Goal: Information Seeking & Learning: Learn about a topic

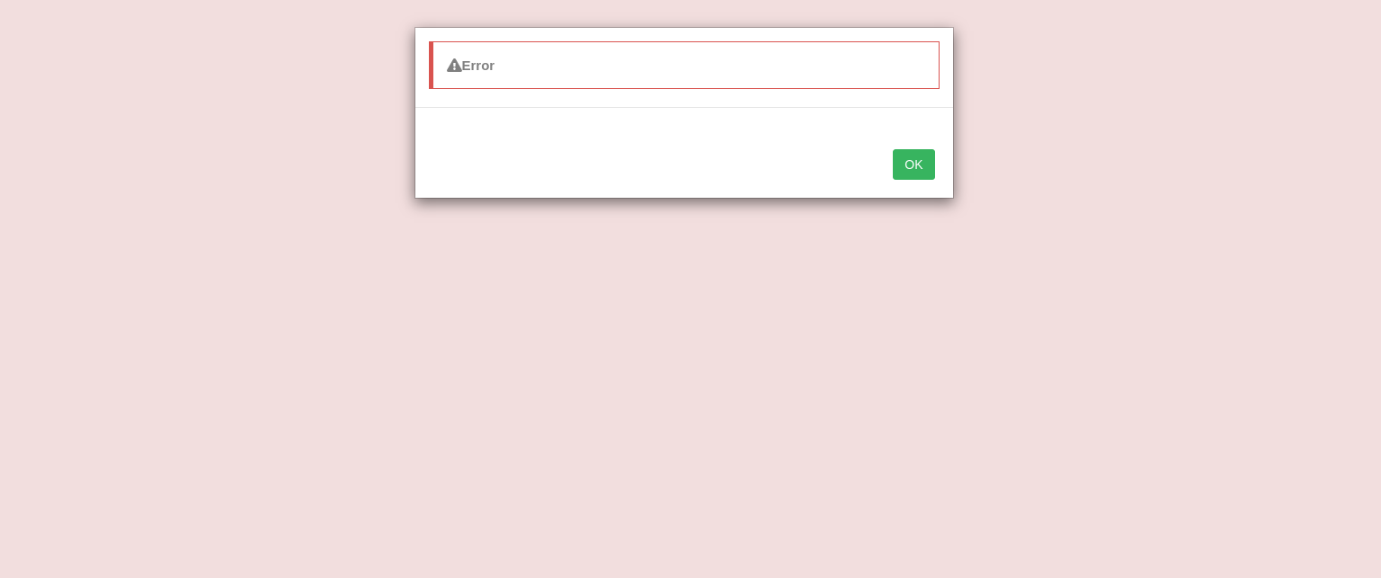
click at [923, 167] on button "OK" at bounding box center [913, 164] width 41 height 31
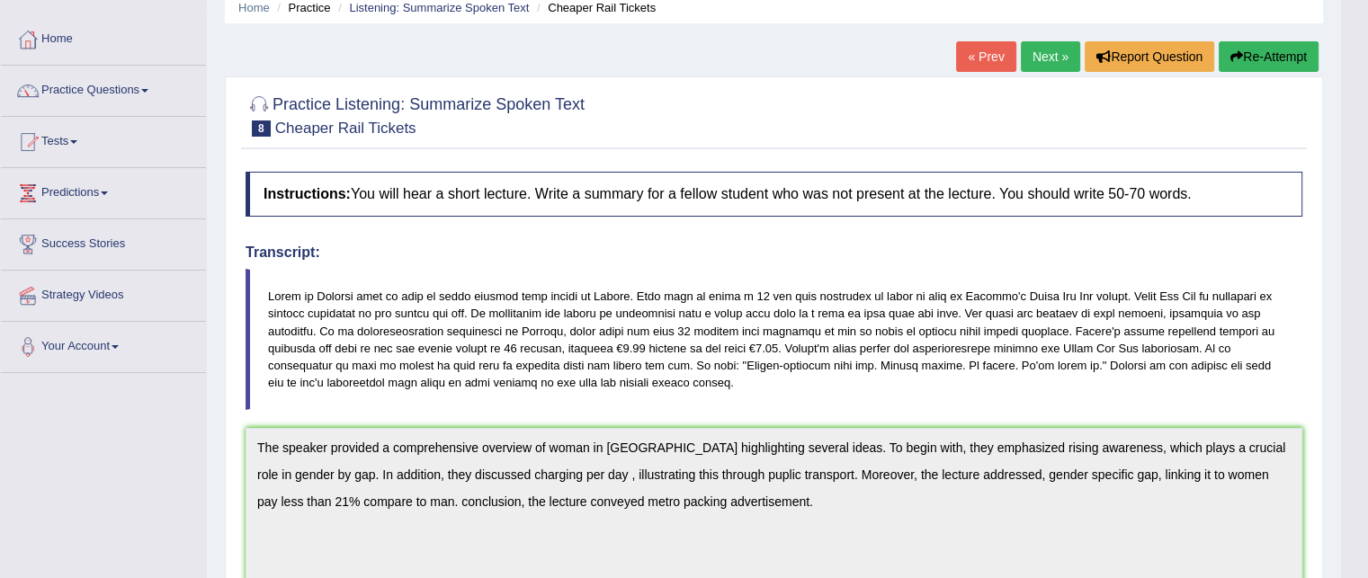
scroll to position [72, 0]
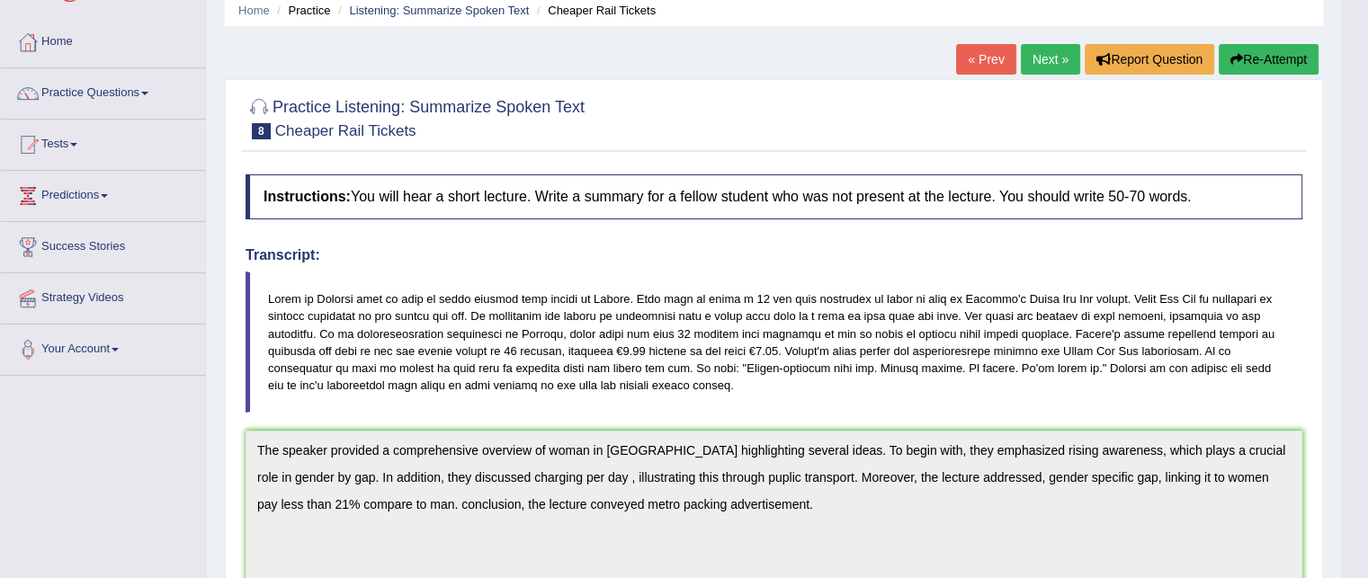
click at [1052, 52] on link "Next »" at bounding box center [1050, 59] width 59 height 31
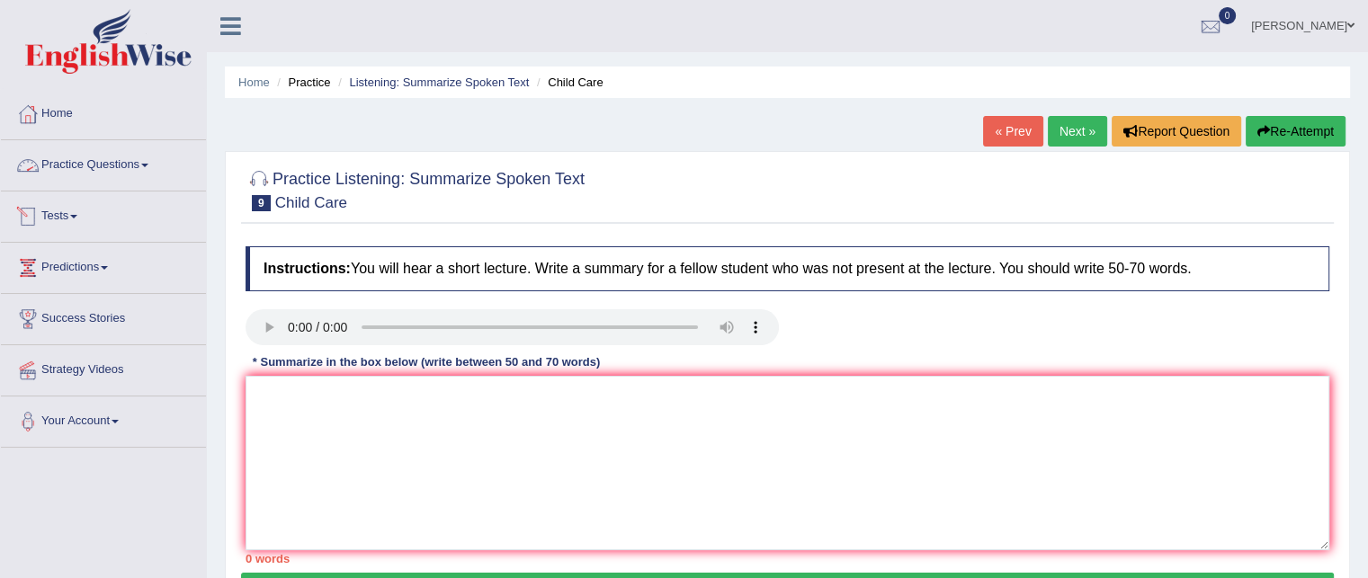
click at [144, 163] on link "Practice Questions" at bounding box center [103, 162] width 205 height 45
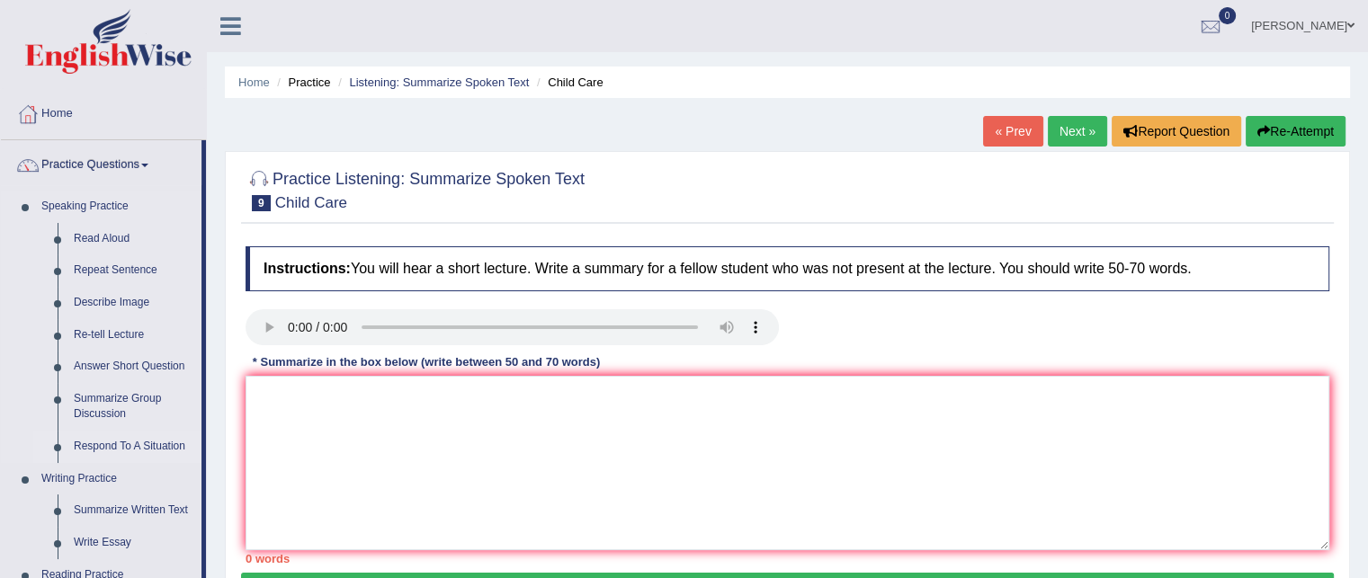
click at [140, 445] on link "Respond To A Situation" at bounding box center [134, 447] width 136 height 32
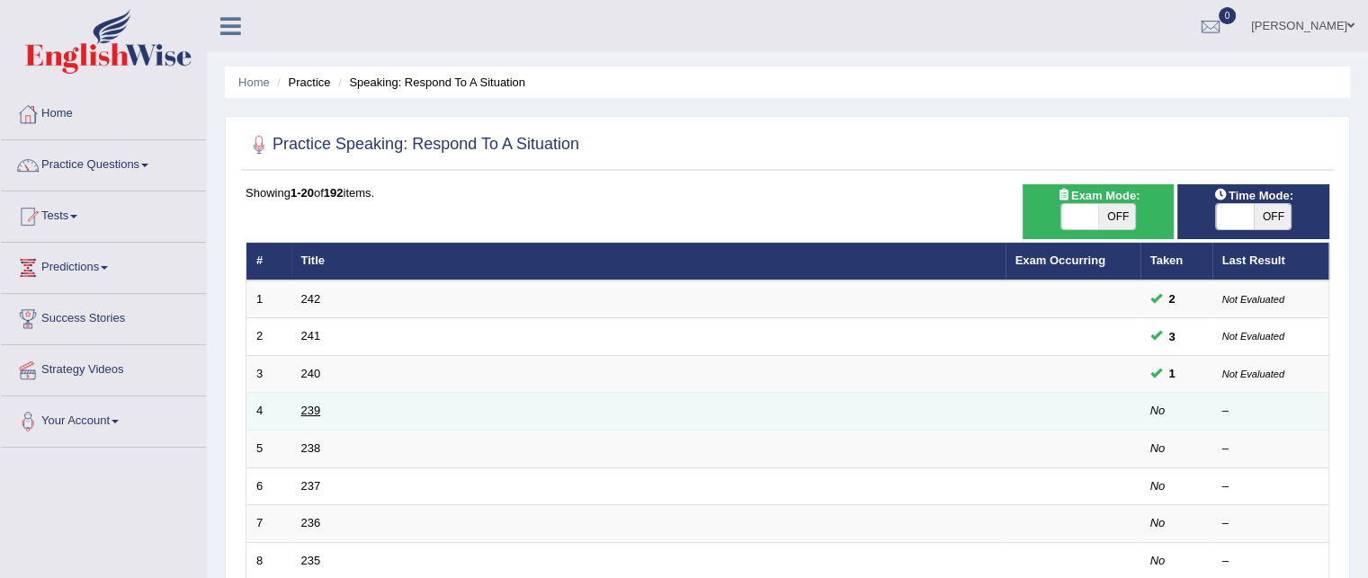
click at [313, 409] on link "239" at bounding box center [311, 410] width 20 height 13
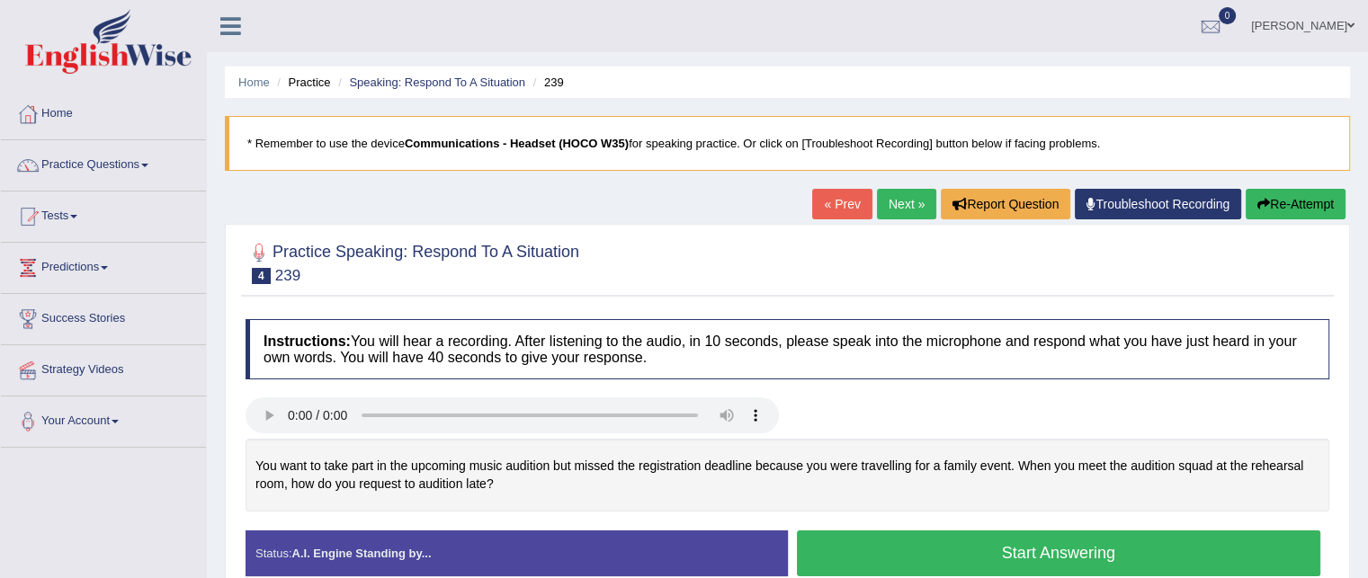
click at [942, 541] on button "Start Answering" at bounding box center [1059, 553] width 524 height 46
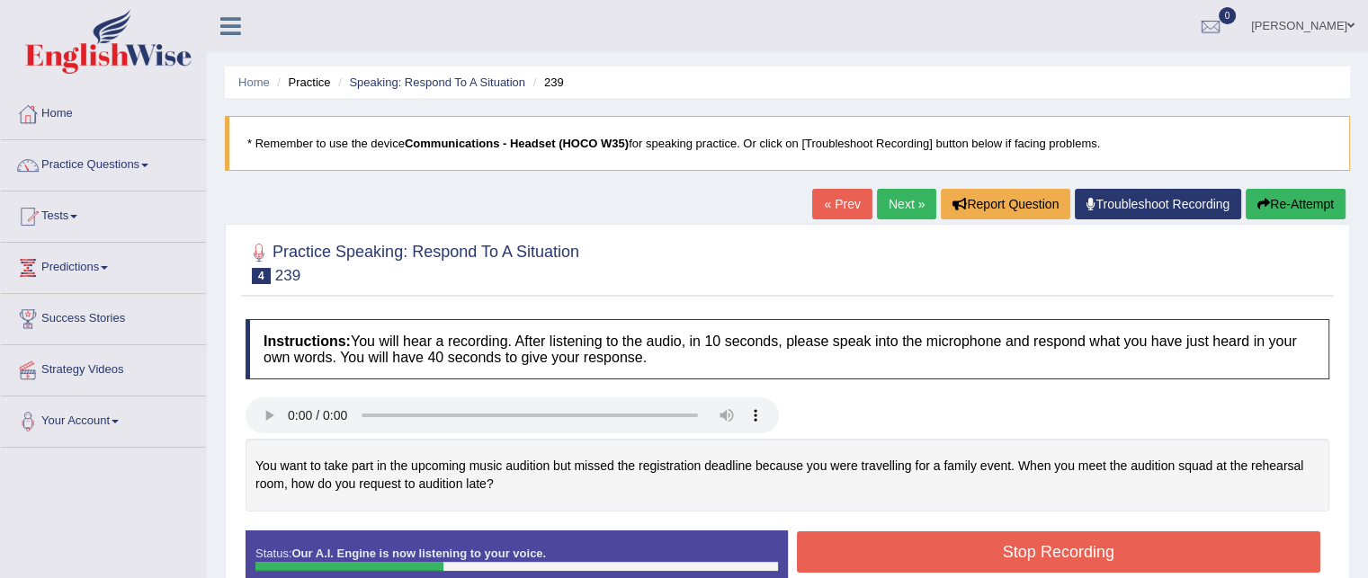
click at [942, 541] on button "Stop Recording" at bounding box center [1059, 551] width 524 height 41
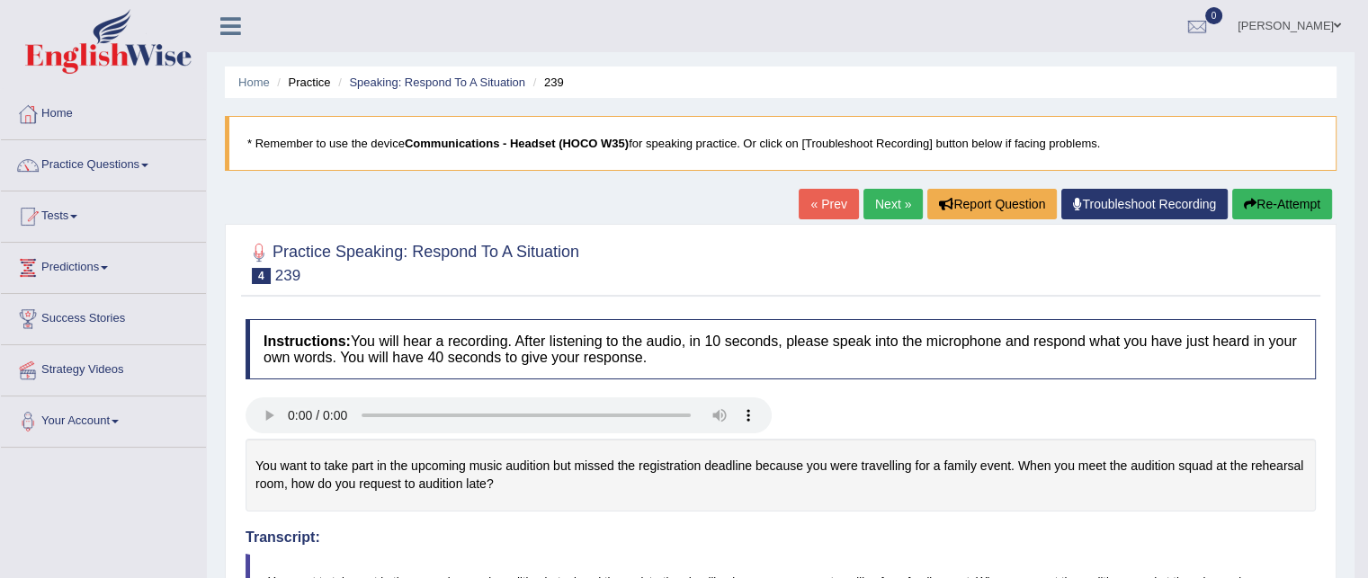
click at [1261, 206] on button "Re-Attempt" at bounding box center [1282, 204] width 100 height 31
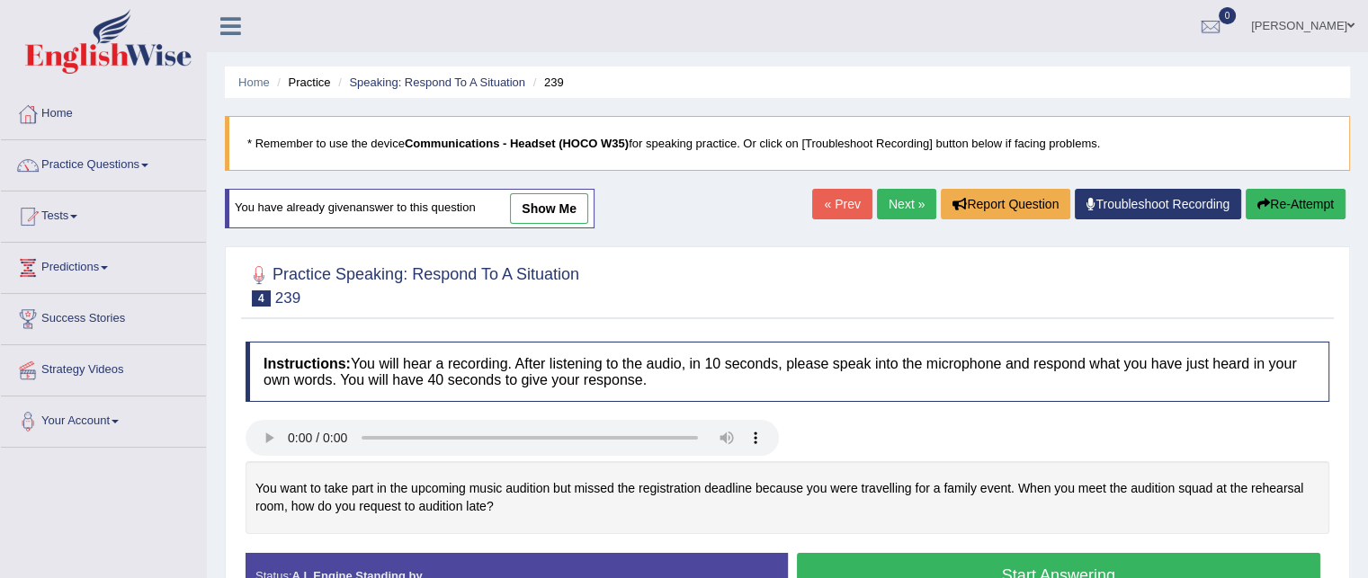
click at [910, 566] on button "Start Answering" at bounding box center [1059, 576] width 524 height 46
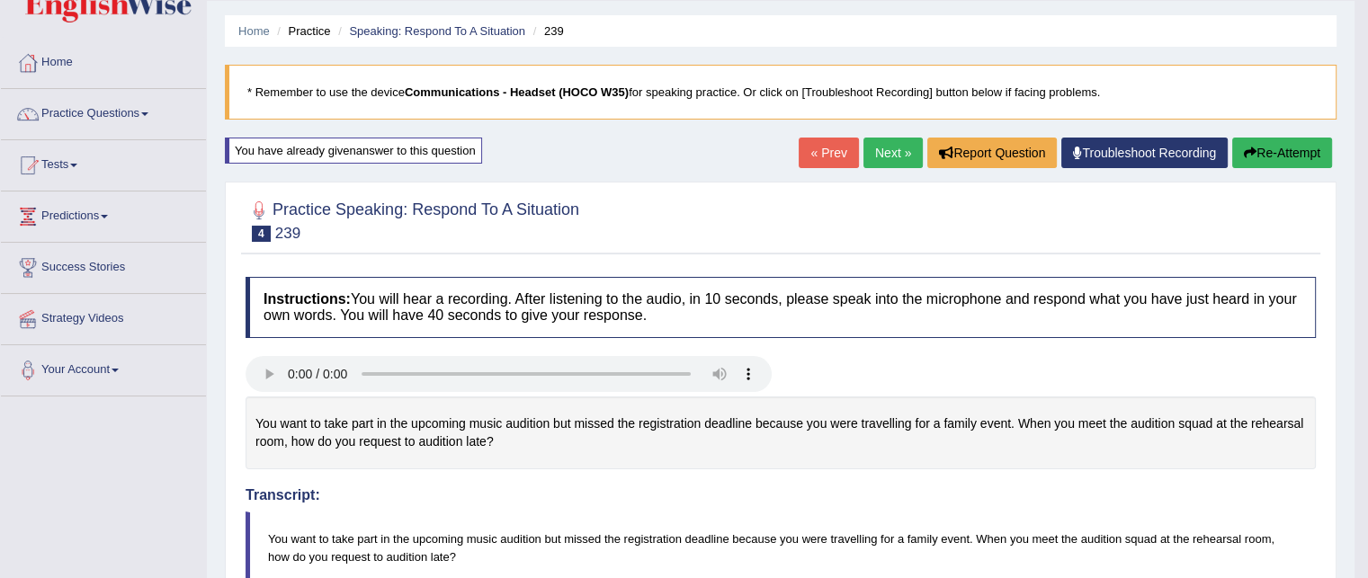
scroll to position [46, 0]
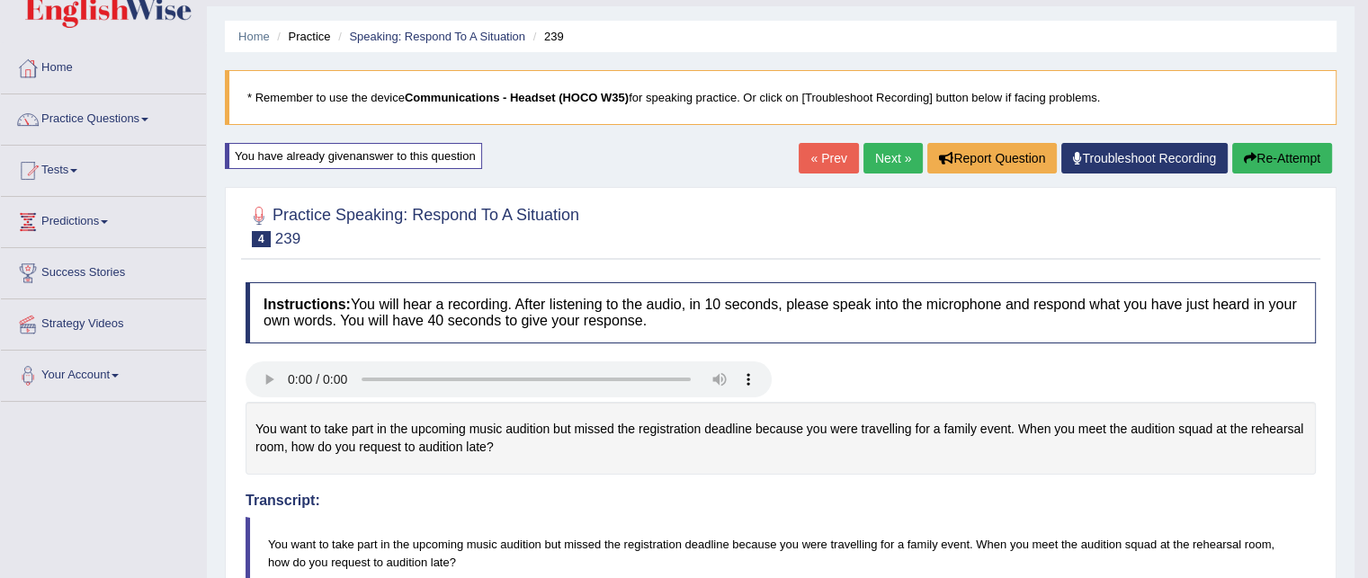
click at [865, 155] on link "Next »" at bounding box center [892, 158] width 59 height 31
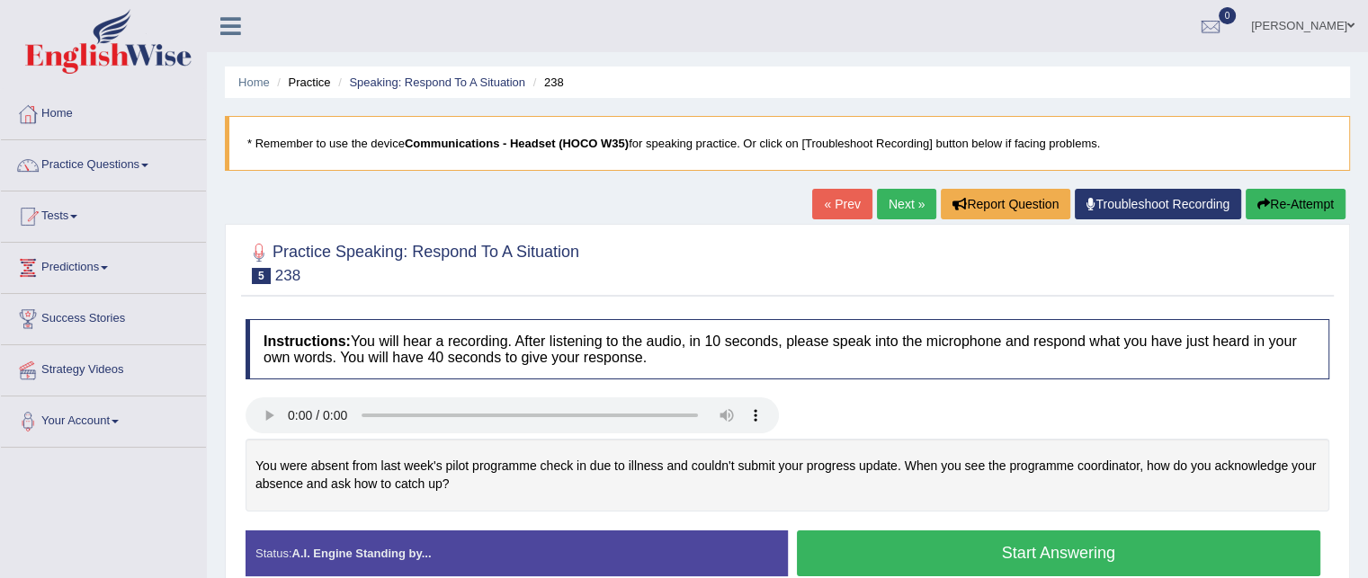
click at [845, 546] on button "Start Answering" at bounding box center [1059, 553] width 524 height 46
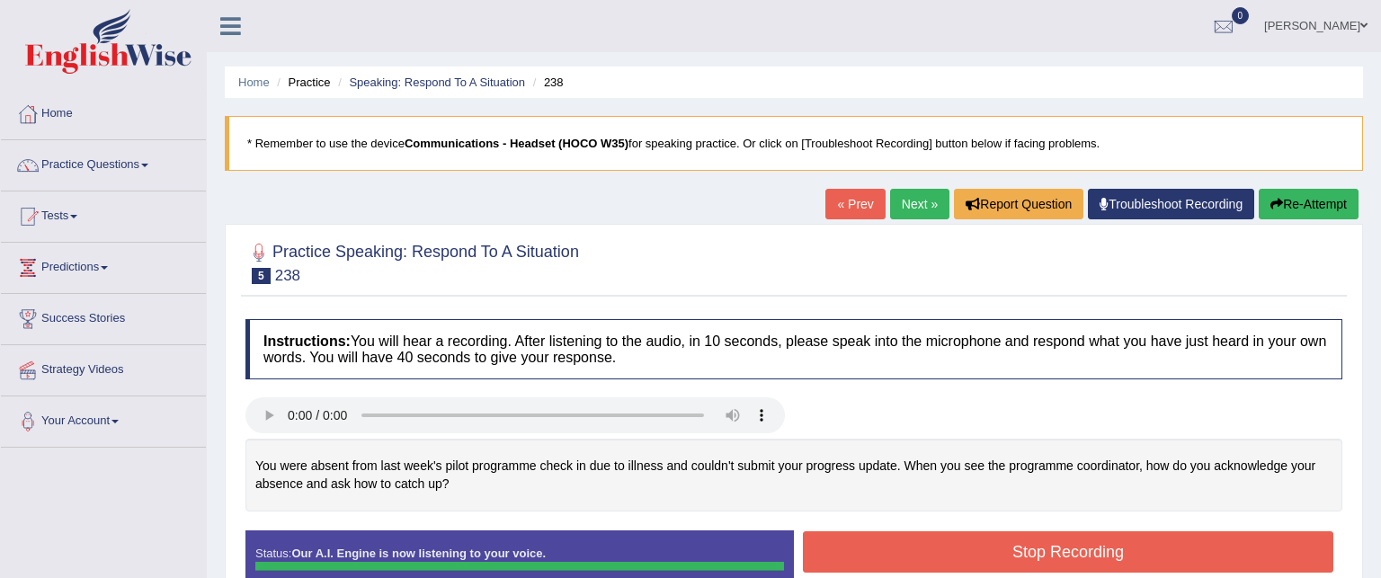
click at [845, 546] on body "Toggle navigation Home Practice Questions Speaking Practice Read Aloud Repeat S…" at bounding box center [690, 289] width 1381 height 578
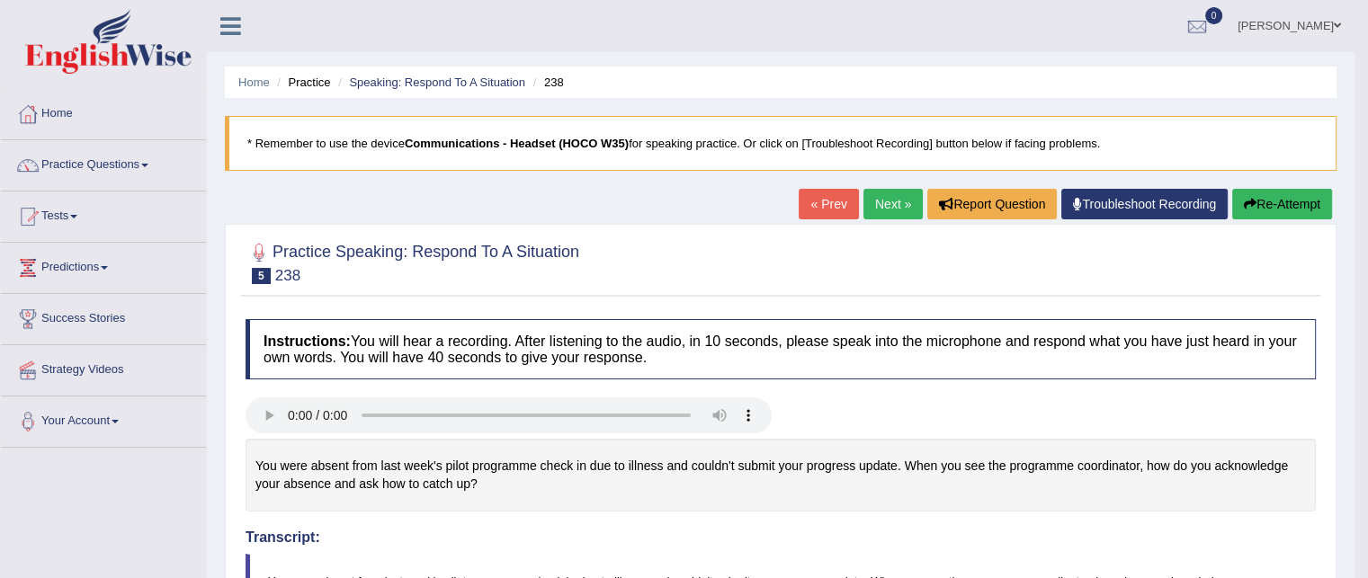
click at [890, 209] on link "Next »" at bounding box center [892, 204] width 59 height 31
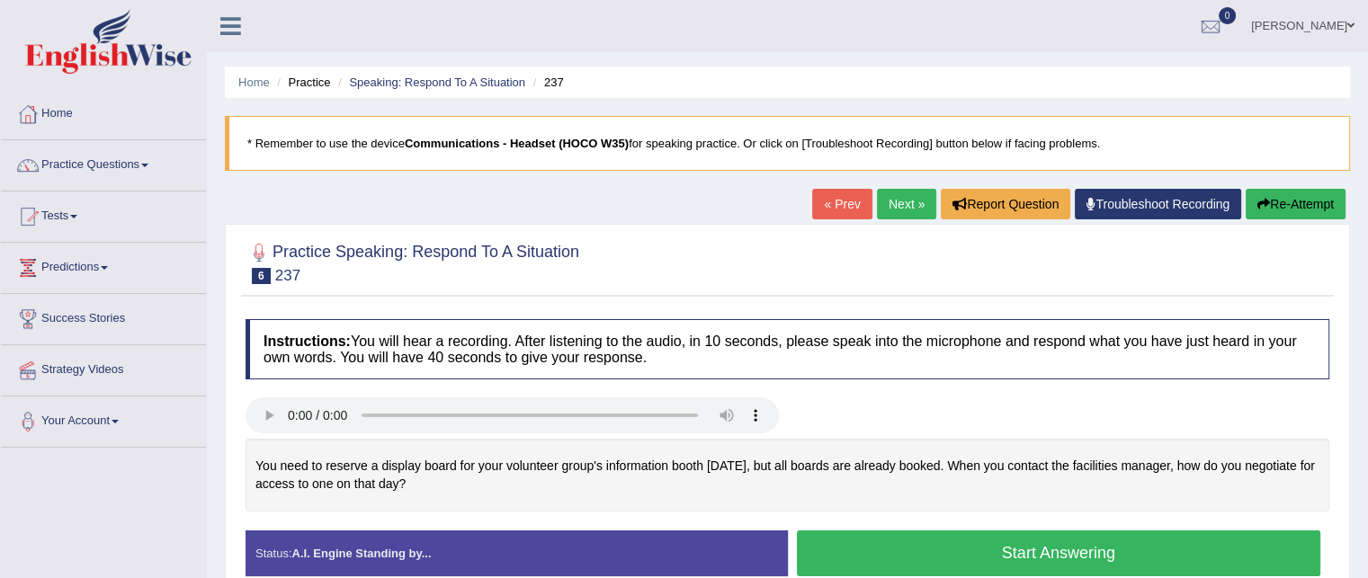
click at [854, 540] on button "Start Answering" at bounding box center [1059, 553] width 524 height 46
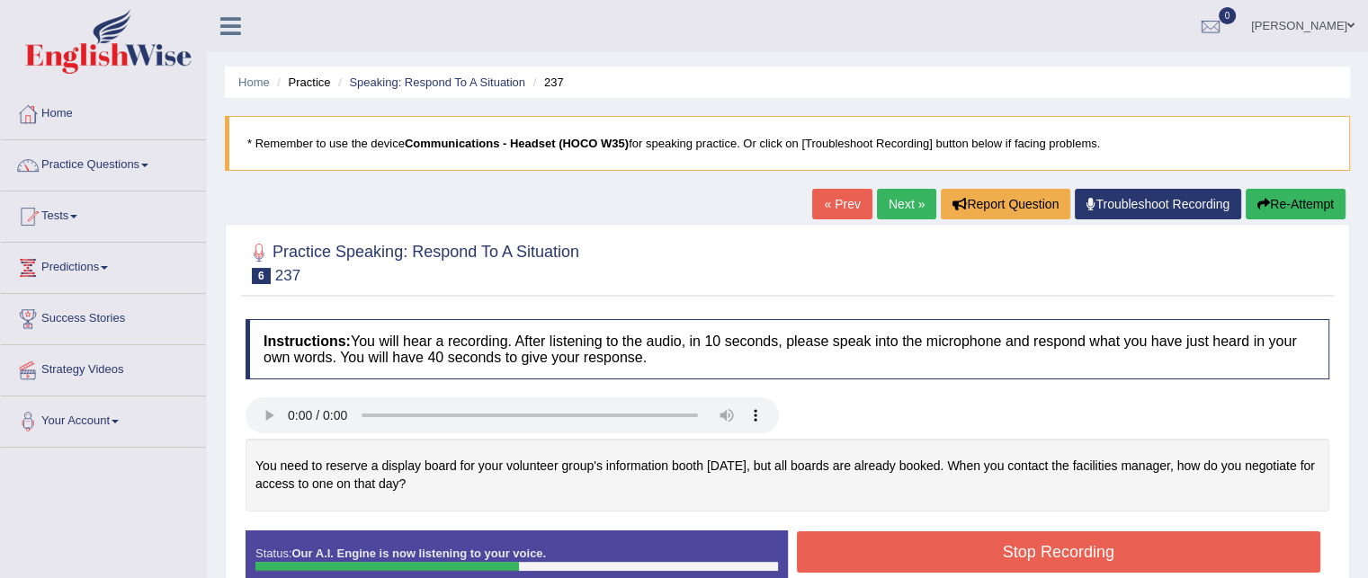
click at [949, 546] on button "Stop Recording" at bounding box center [1059, 551] width 524 height 41
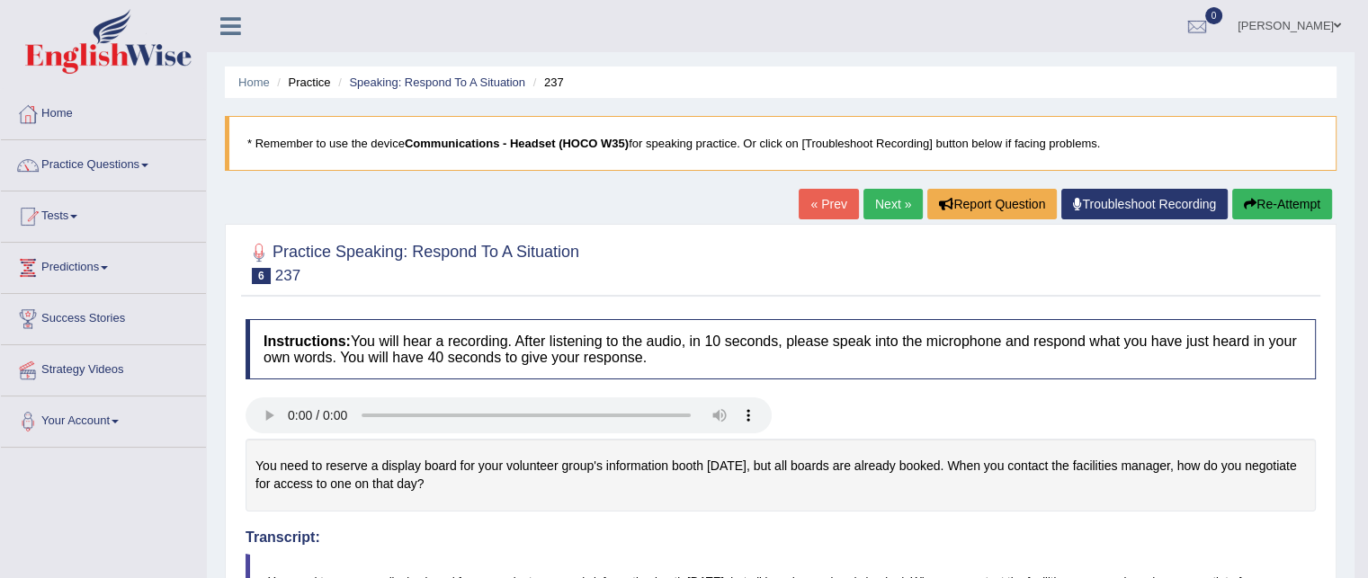
click at [1252, 208] on icon "button" at bounding box center [1250, 204] width 13 height 13
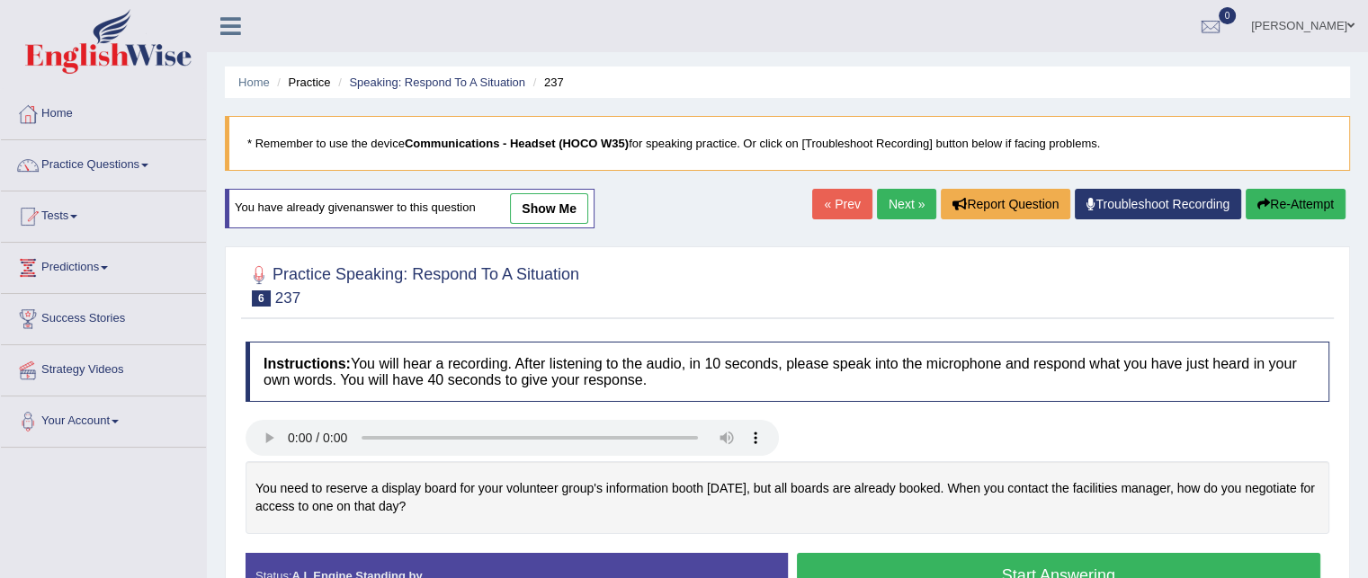
click at [975, 564] on button "Start Answering" at bounding box center [1059, 576] width 524 height 46
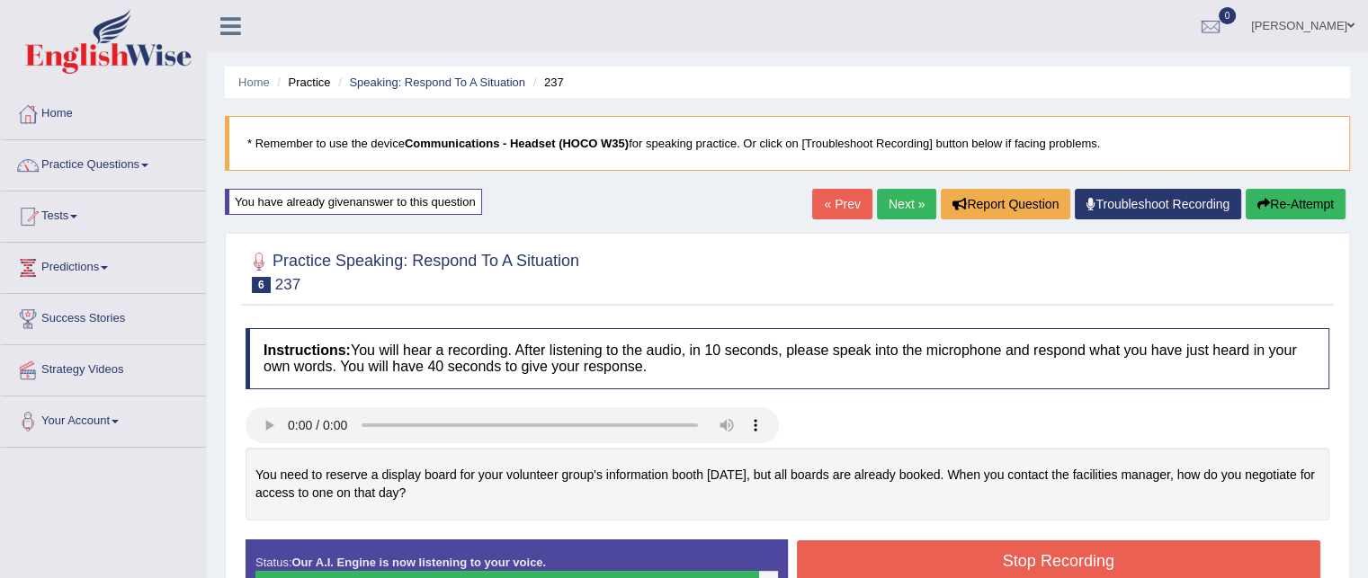
click at [977, 560] on button "Stop Recording" at bounding box center [1059, 560] width 524 height 41
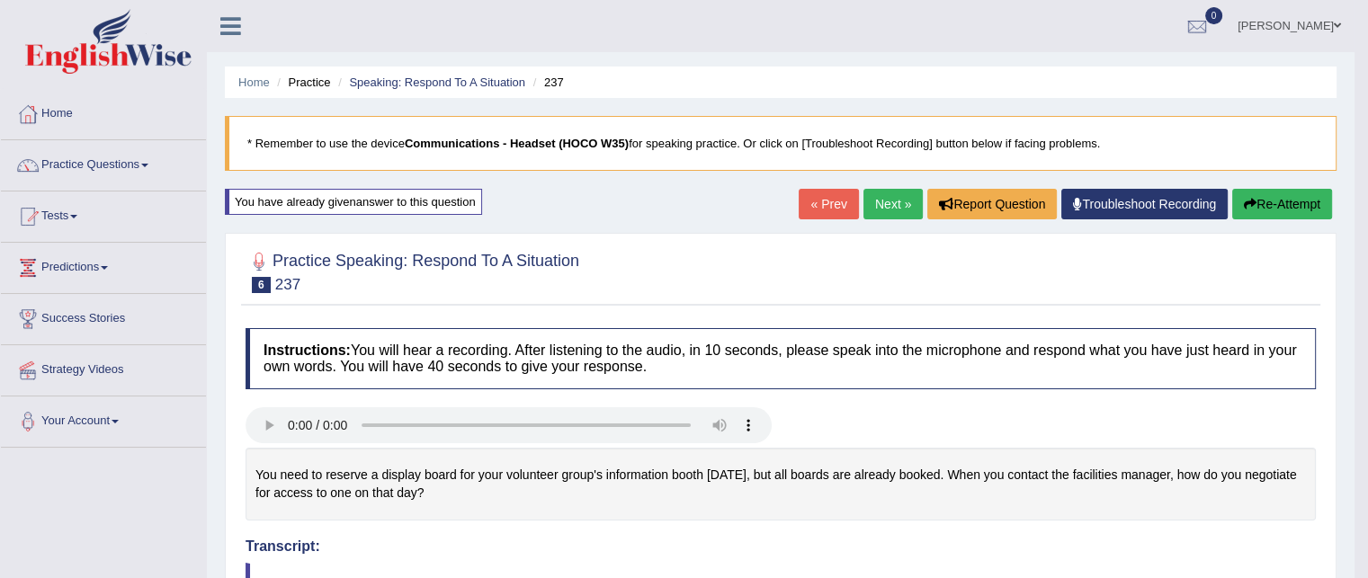
click at [902, 211] on link "Next »" at bounding box center [892, 204] width 59 height 31
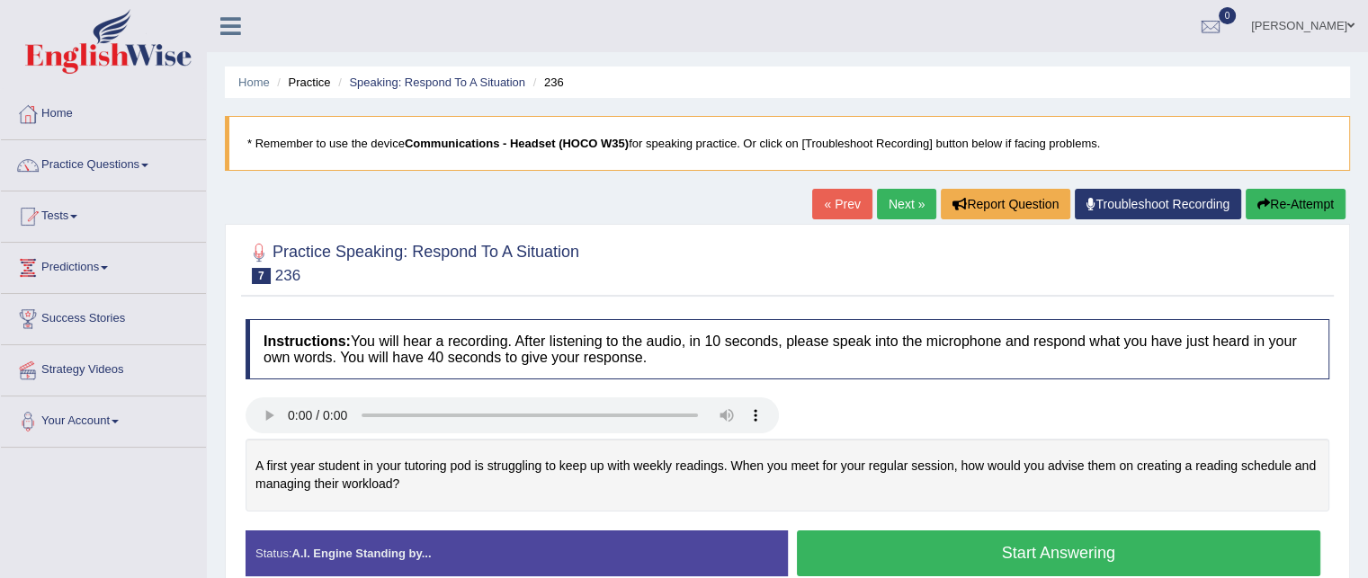
click at [927, 547] on button "Start Answering" at bounding box center [1059, 553] width 524 height 46
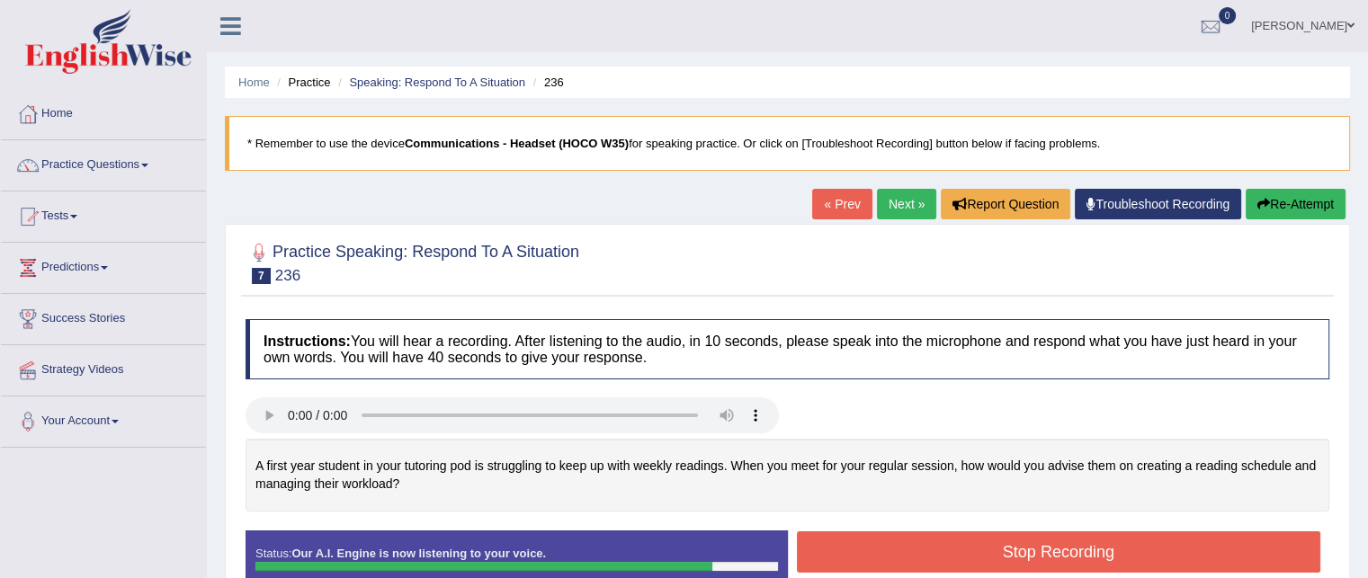
click at [840, 483] on div "A first year student in your tutoring pod is struggling to keep up with weekly …" at bounding box center [786, 475] width 1083 height 73
click at [865, 544] on button "Stop Recording" at bounding box center [1059, 551] width 524 height 41
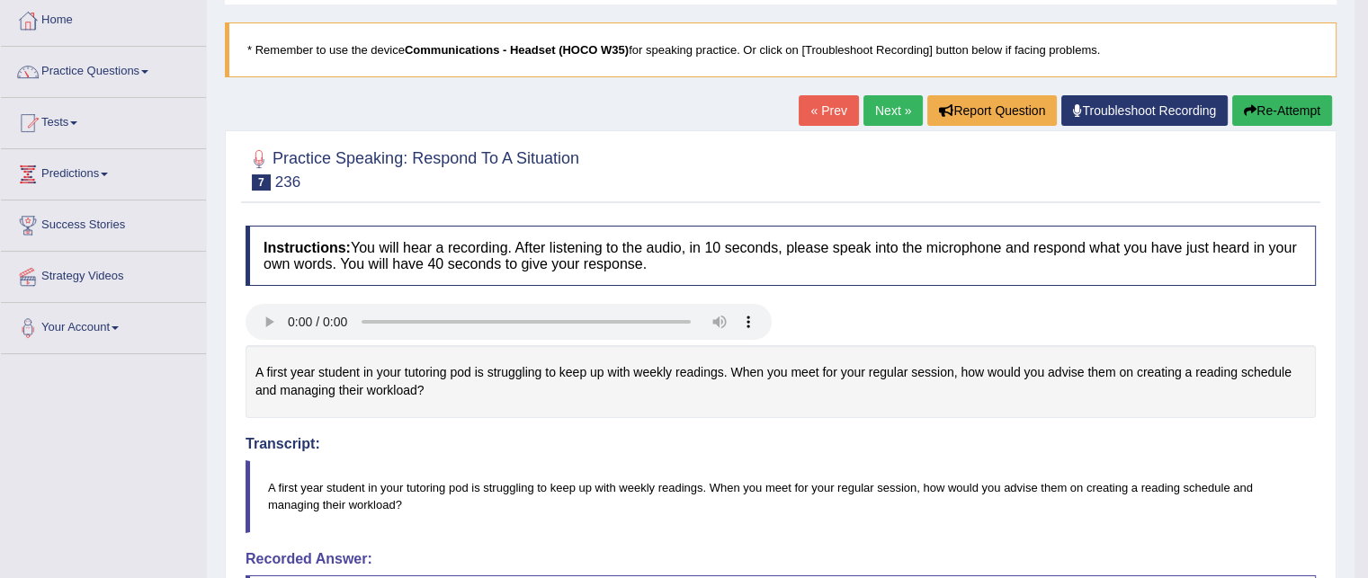
scroll to position [93, 0]
drag, startPoint x: 865, startPoint y: 544, endPoint x: 869, endPoint y: 506, distance: 38.0
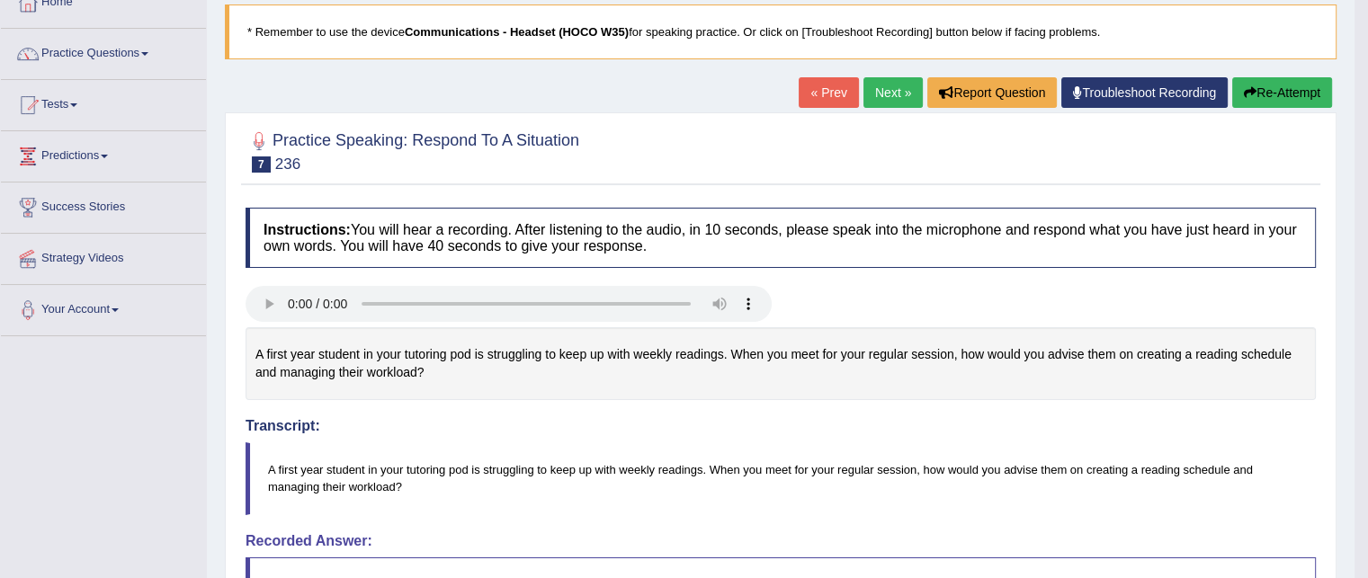
scroll to position [0, 0]
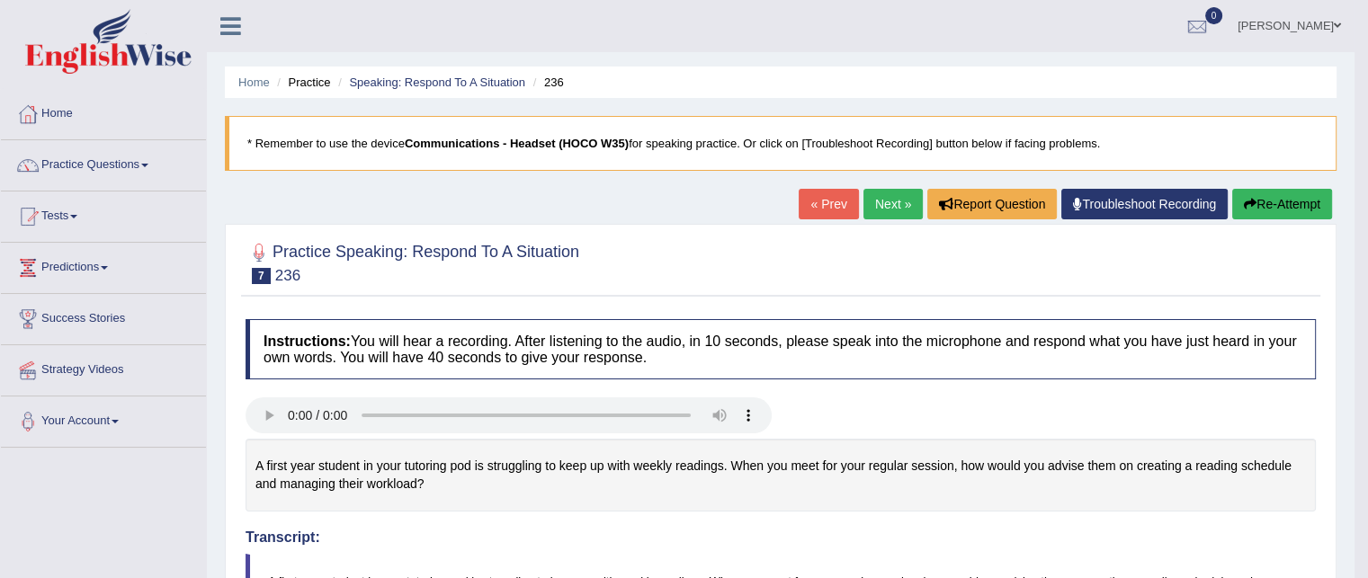
click at [867, 204] on link "Next »" at bounding box center [892, 204] width 59 height 31
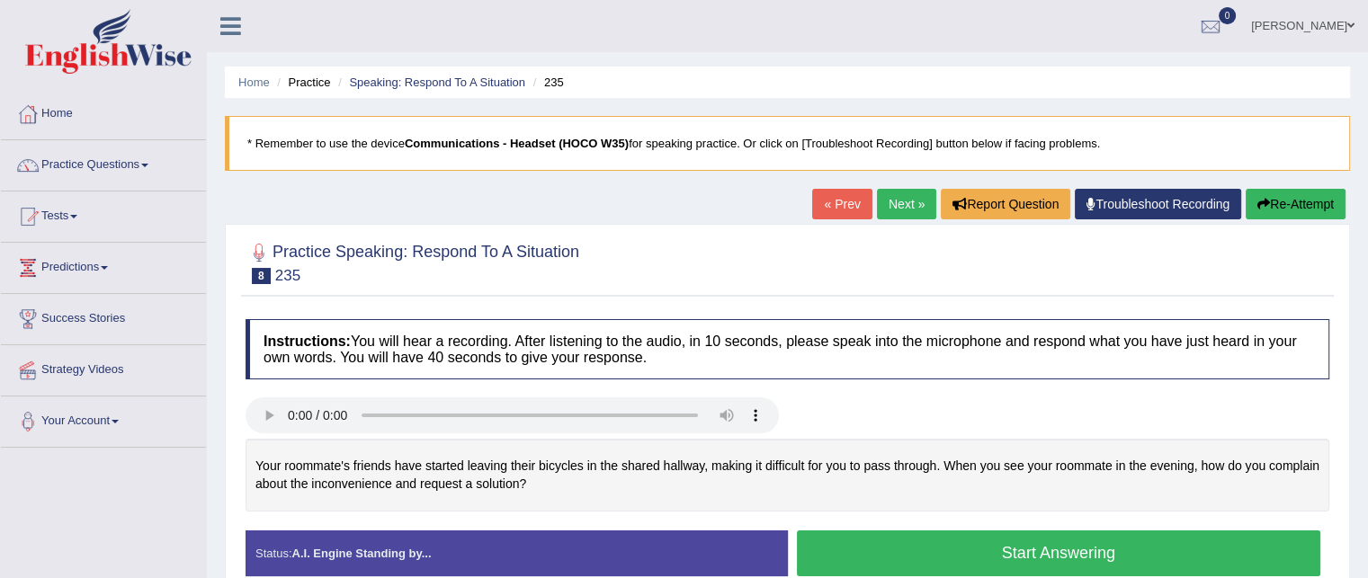
click at [934, 549] on button "Start Answering" at bounding box center [1059, 553] width 524 height 46
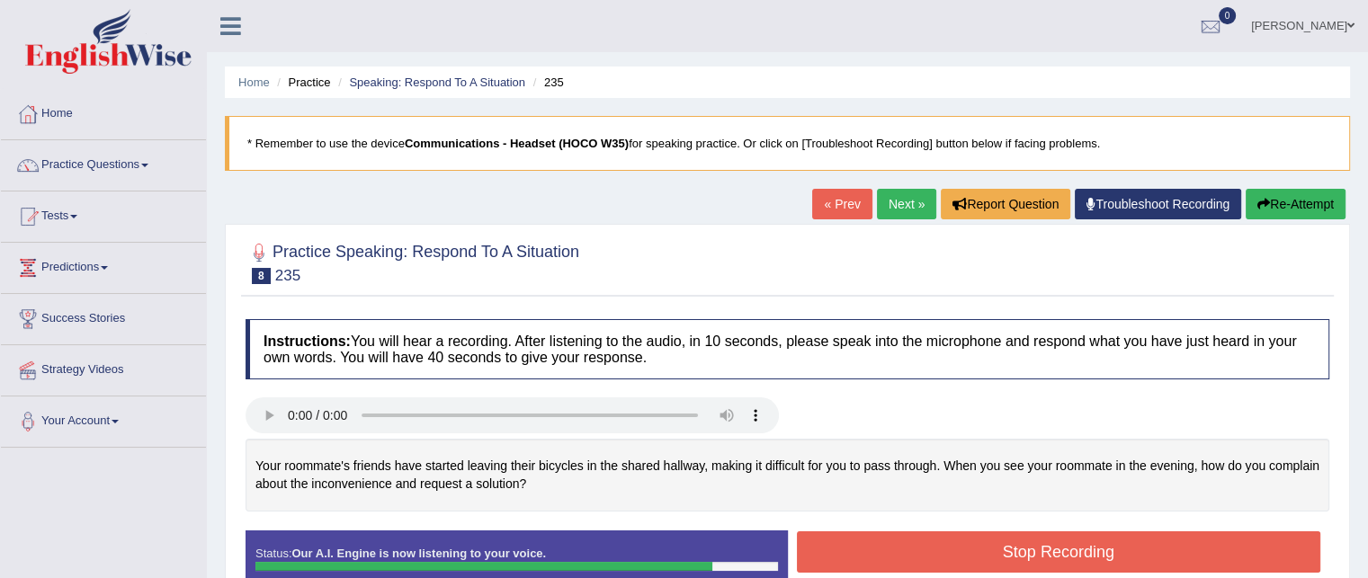
click at [868, 540] on button "Stop Recording" at bounding box center [1059, 551] width 524 height 41
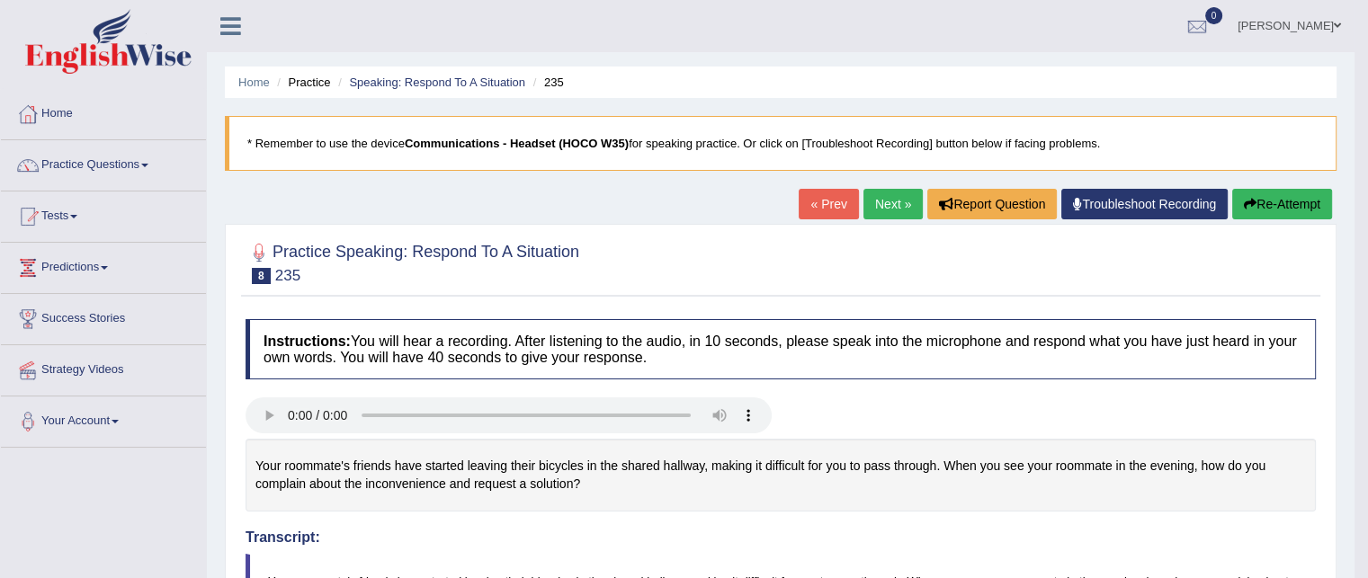
click at [889, 208] on link "Next »" at bounding box center [892, 204] width 59 height 31
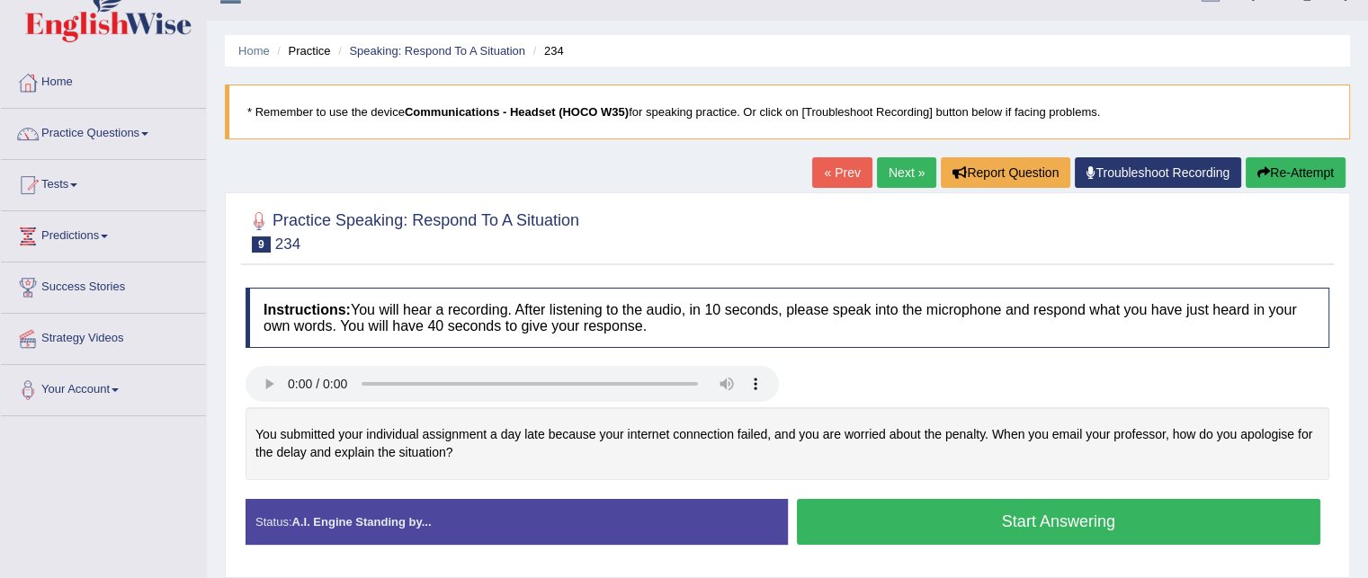
scroll to position [32, 0]
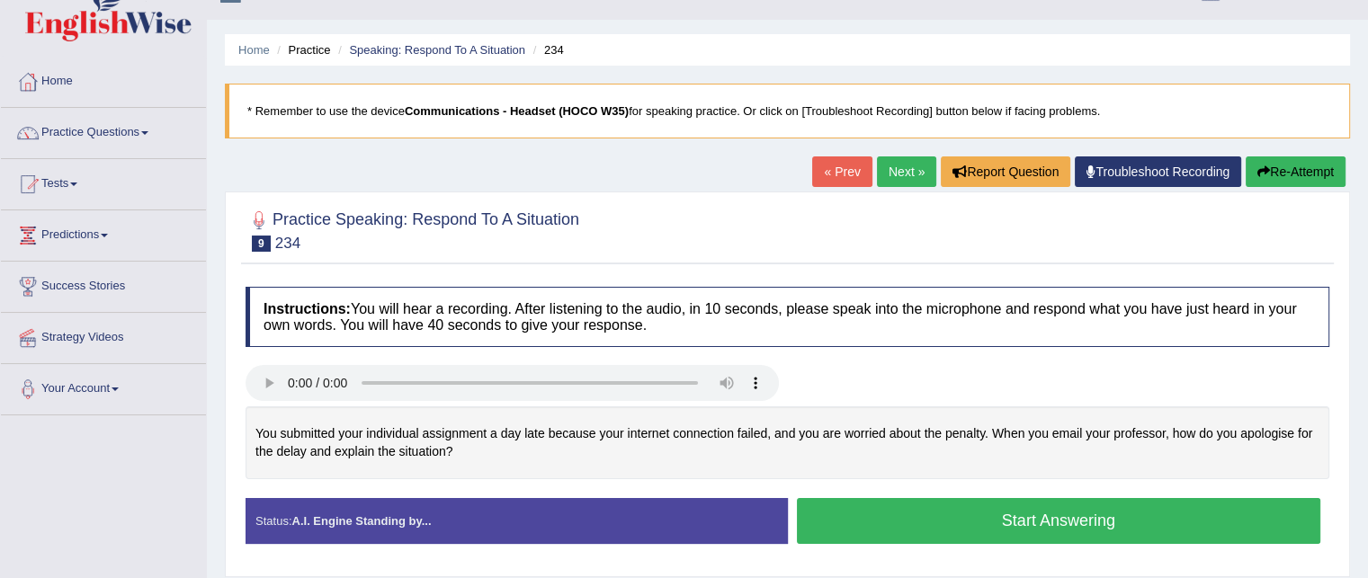
click at [878, 513] on button "Start Answering" at bounding box center [1059, 521] width 524 height 46
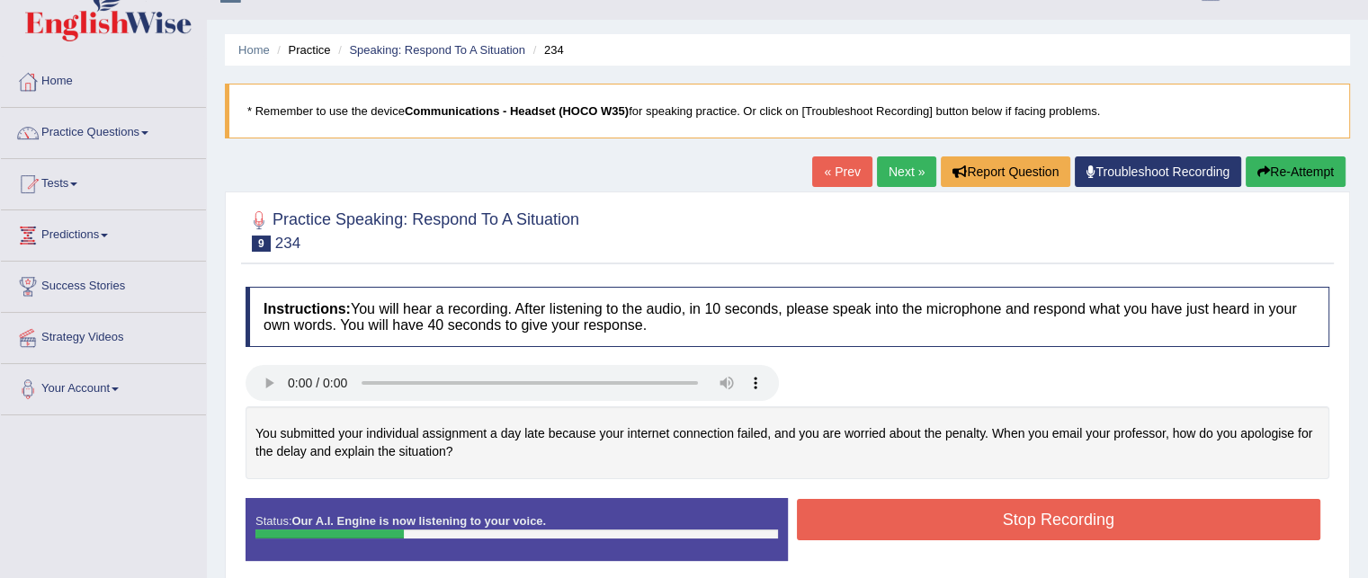
click at [878, 513] on button "Stop Recording" at bounding box center [1059, 519] width 524 height 41
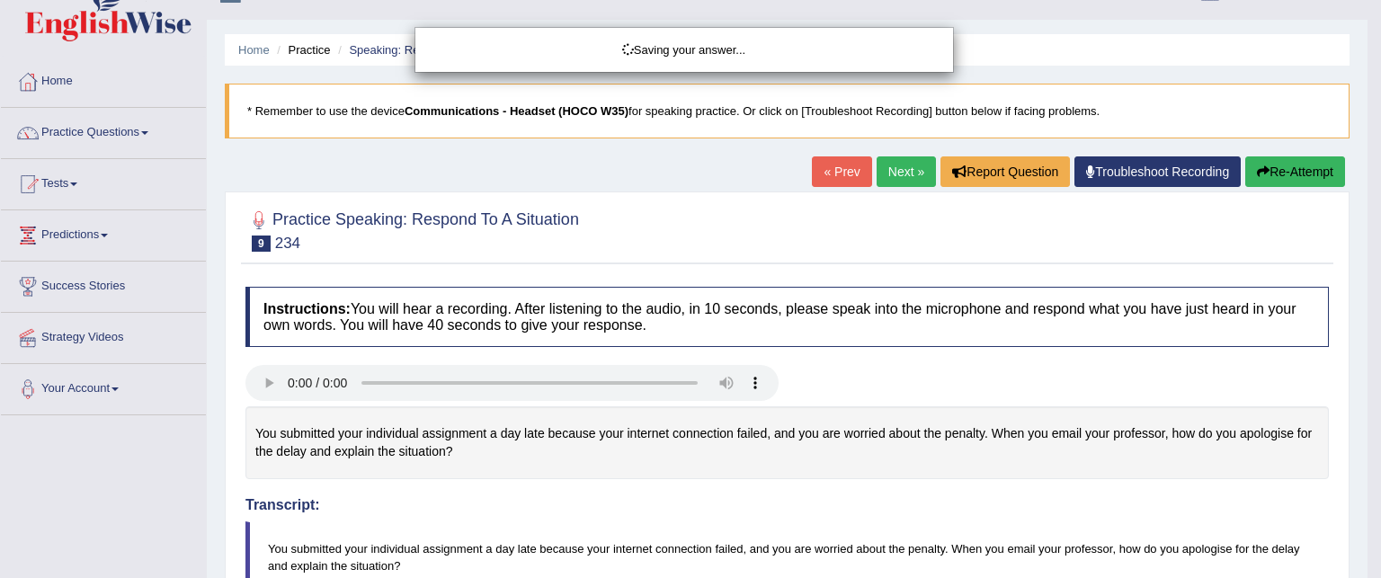
click at [1278, 173] on div "Saving your answer..." at bounding box center [690, 289] width 1381 height 578
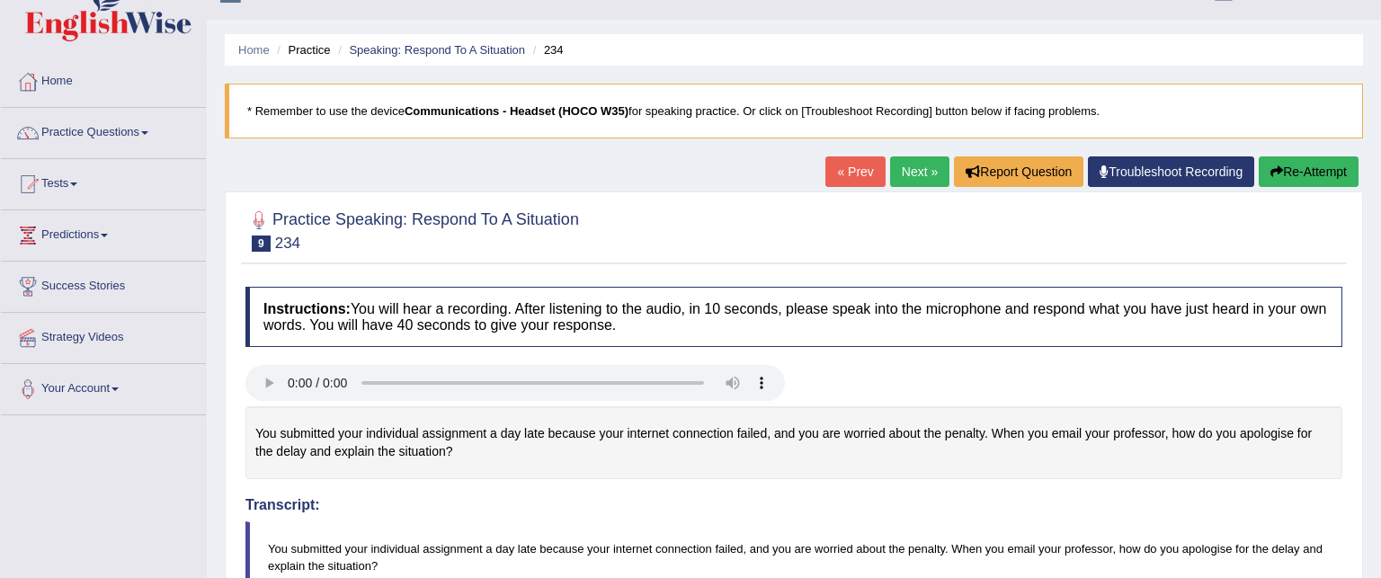
click at [1278, 173] on div "Comparing text to speech..." at bounding box center [690, 289] width 1381 height 578
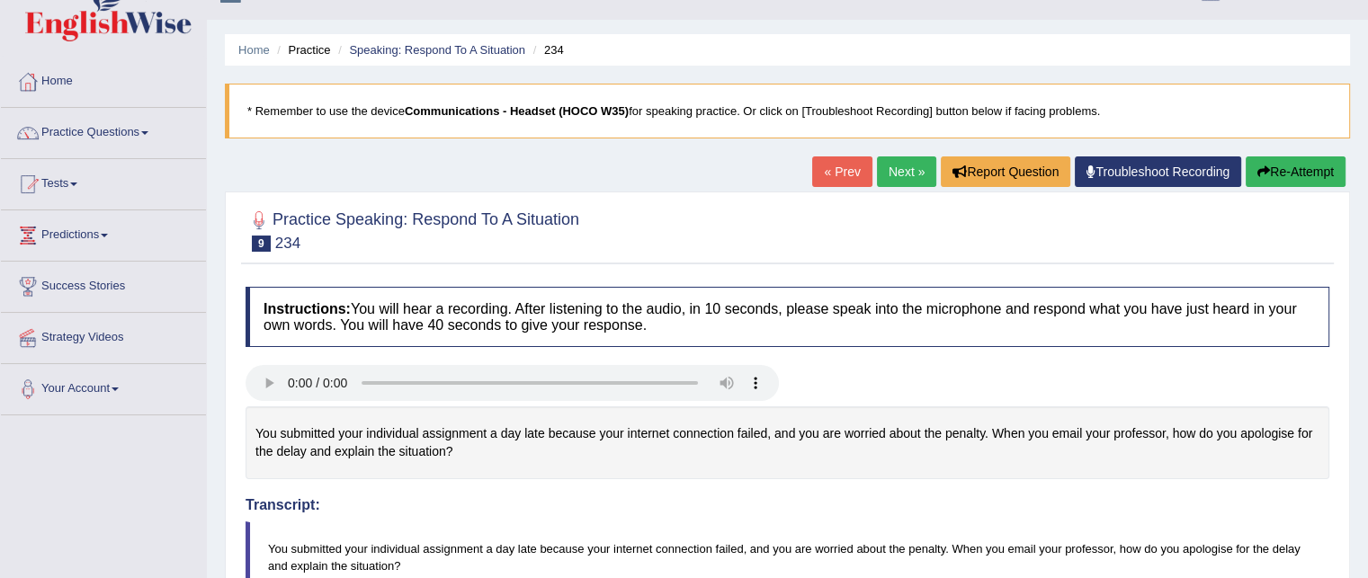
click at [0, 0] on div "Our A.I. Engine is working on your speech analysis! Please be patient. It may t…" at bounding box center [0, 0] width 0 height 0
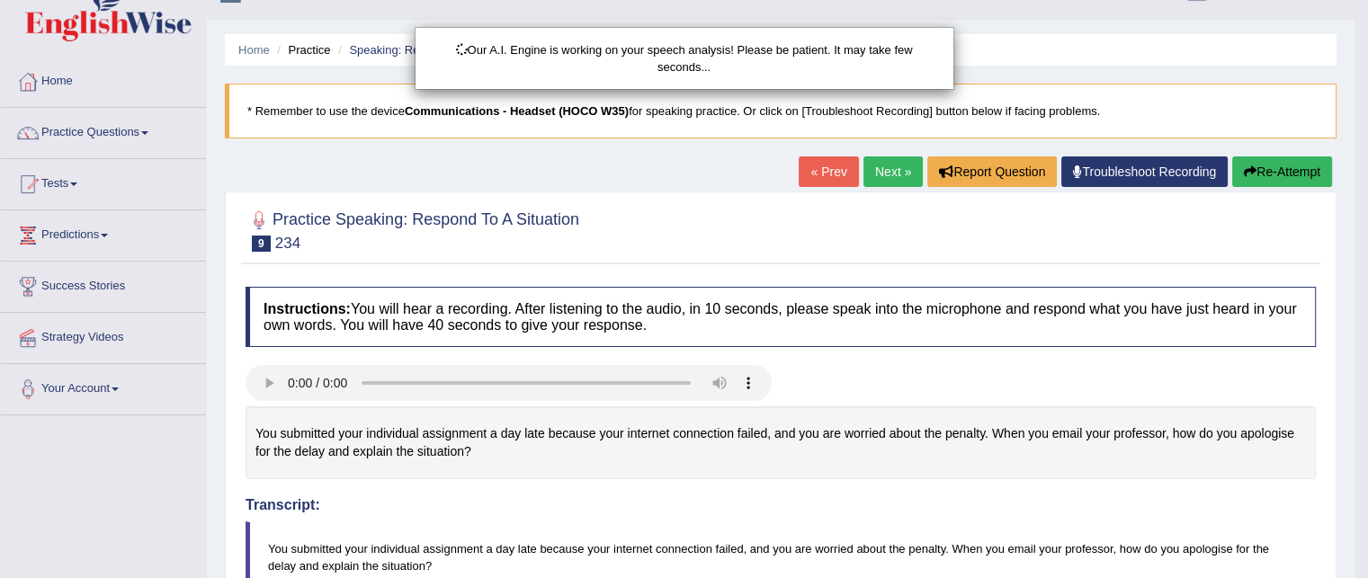
click at [1278, 173] on div "Our A.I. Engine is working on your speech analysis! Please be patient. It may t…" at bounding box center [684, 289] width 1368 height 578
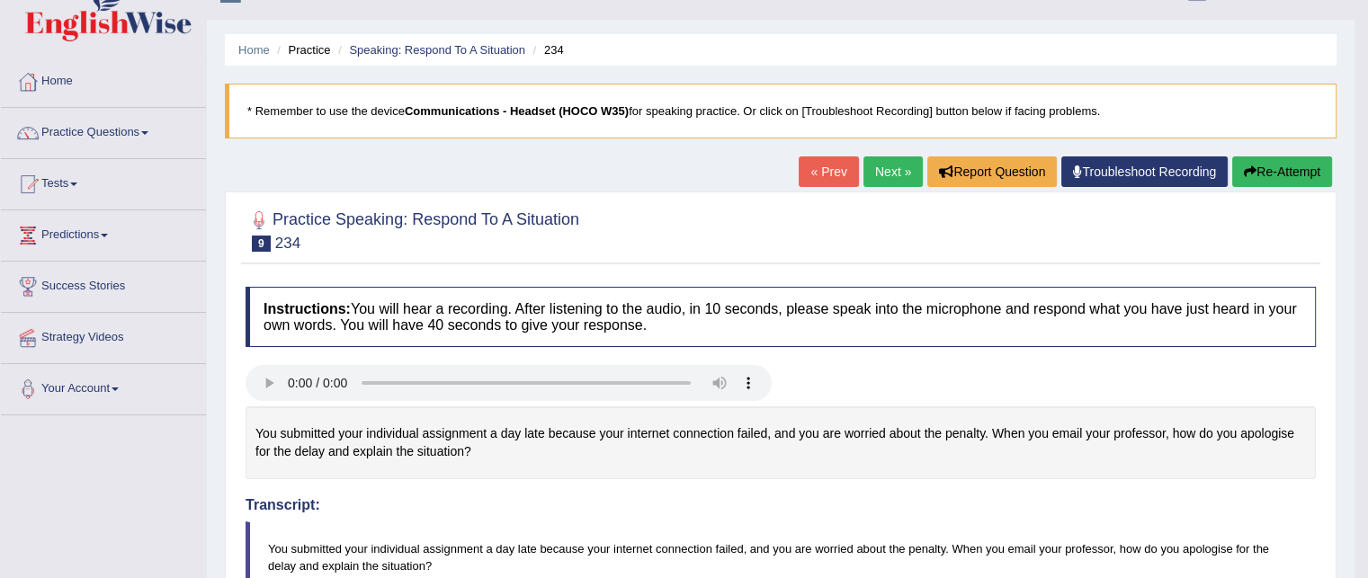
click at [1269, 172] on button "Re-Attempt" at bounding box center [1282, 171] width 100 height 31
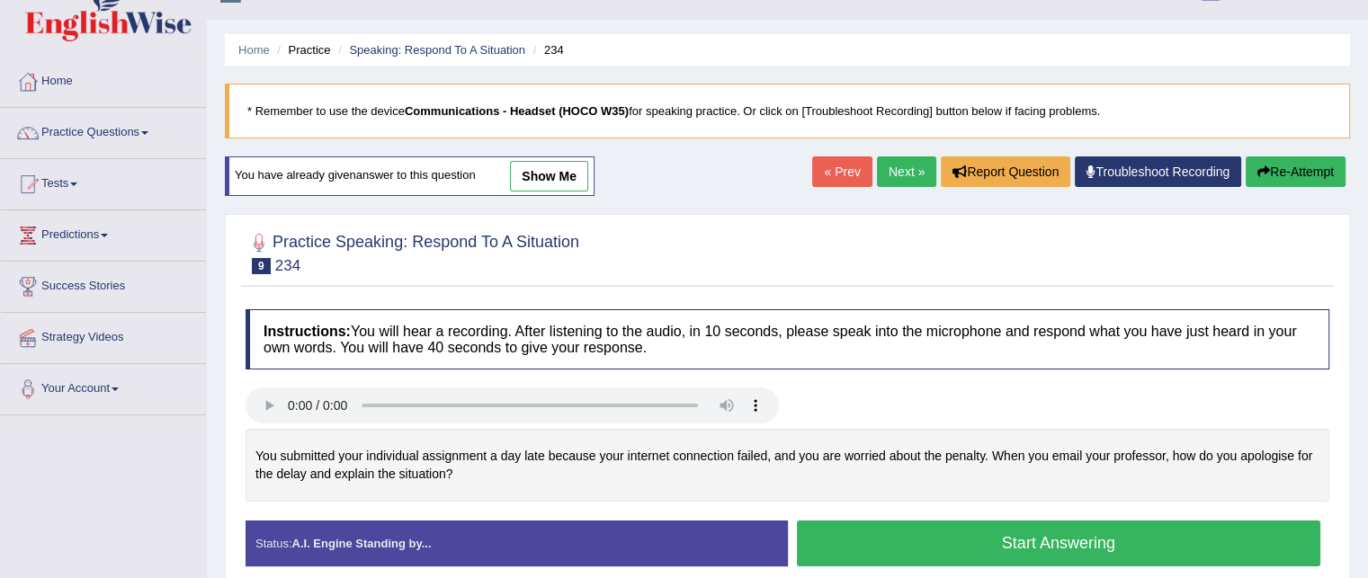
click at [910, 544] on button "Start Answering" at bounding box center [1059, 544] width 524 height 46
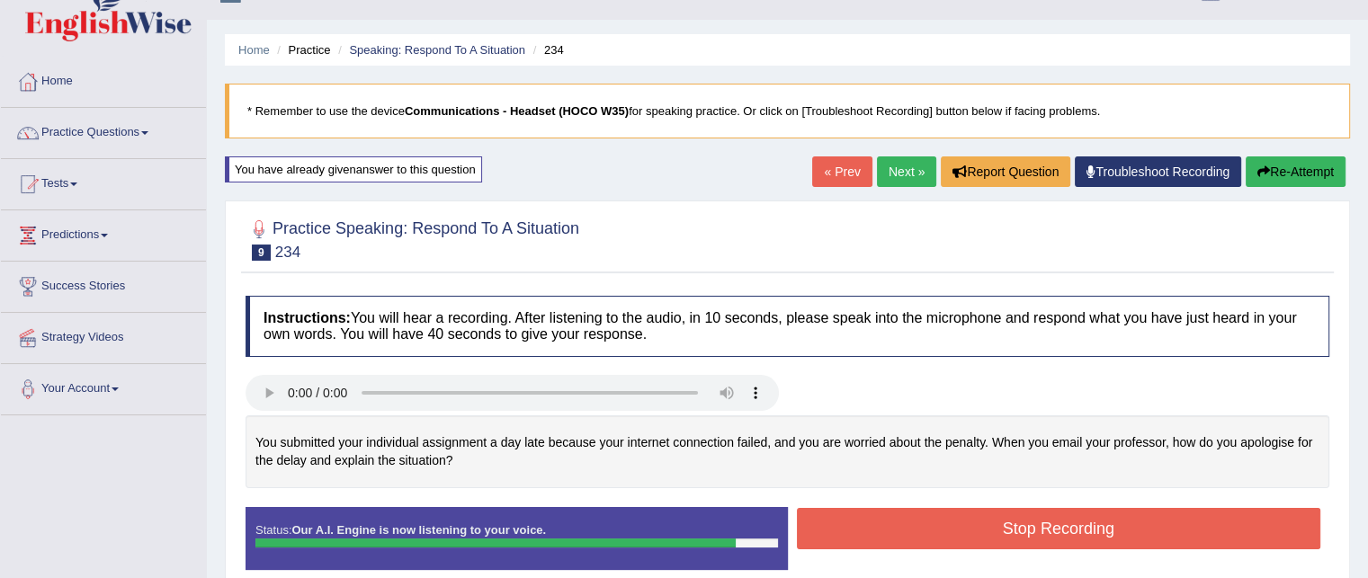
click at [910, 544] on button "Stop Recording" at bounding box center [1059, 528] width 524 height 41
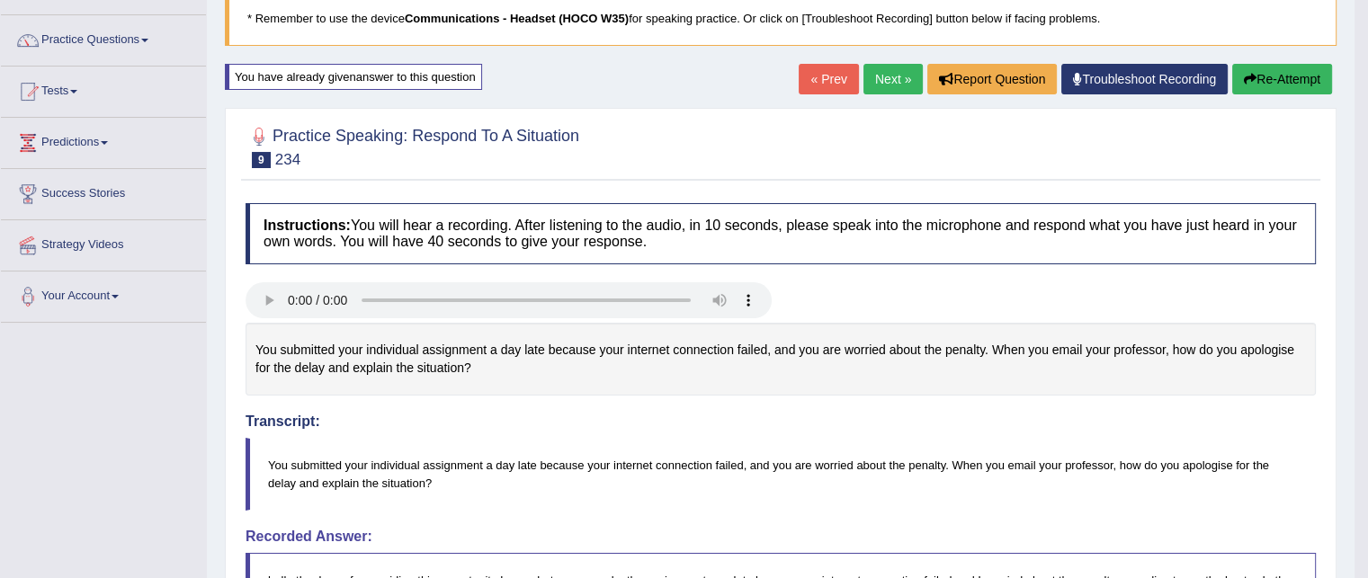
scroll to position [124, 0]
click at [868, 83] on link "Next »" at bounding box center [892, 80] width 59 height 31
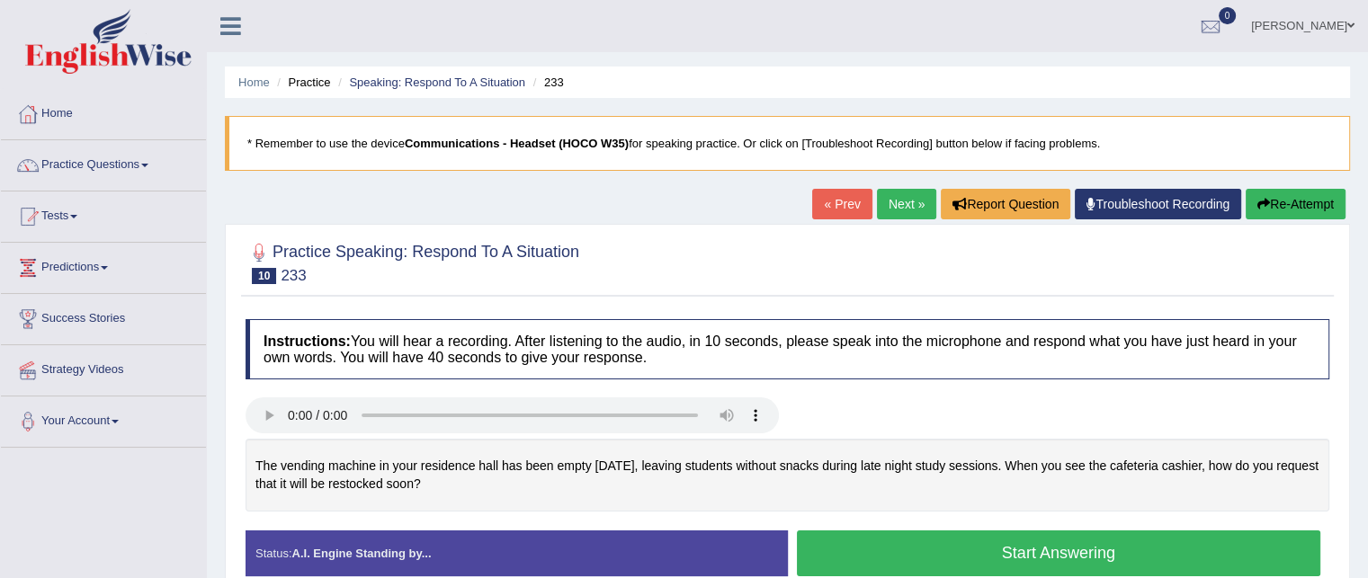
click at [856, 201] on link "« Prev" at bounding box center [841, 204] width 59 height 31
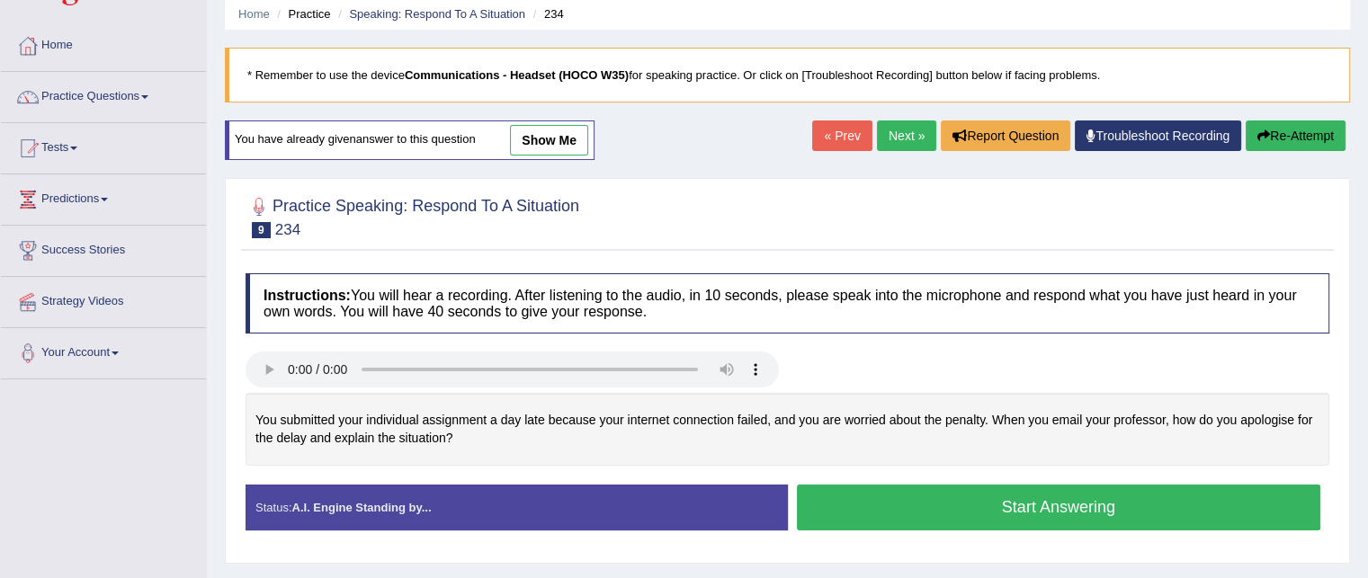
scroll to position [67, 0]
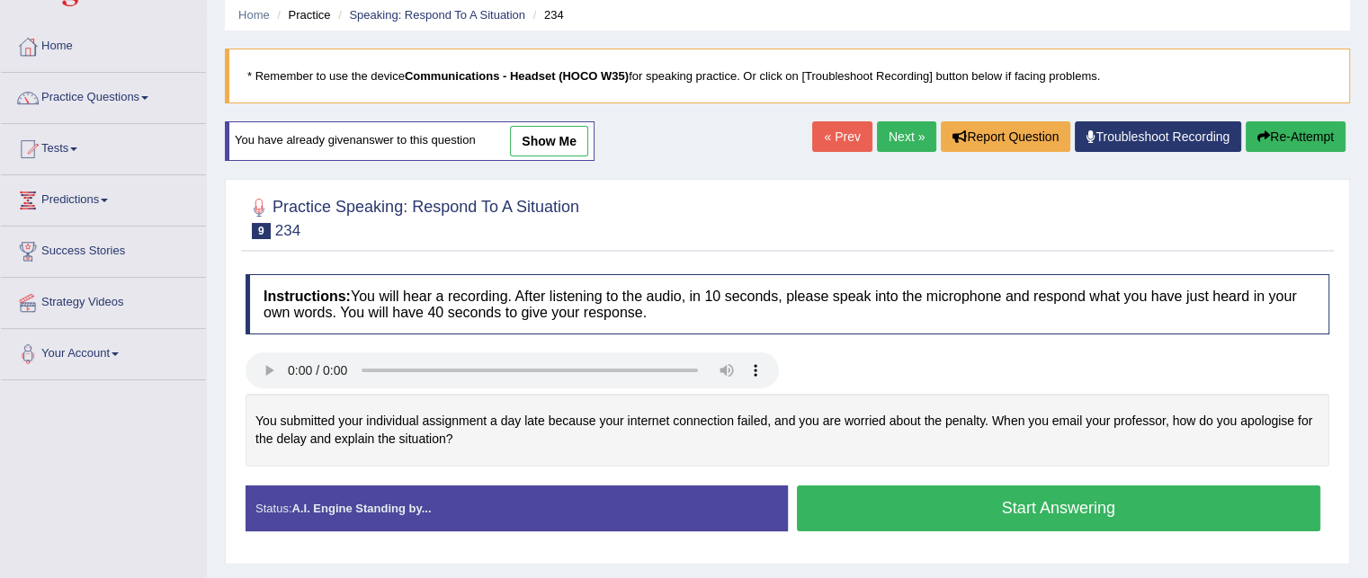
click at [536, 140] on link "show me" at bounding box center [549, 141] width 78 height 31
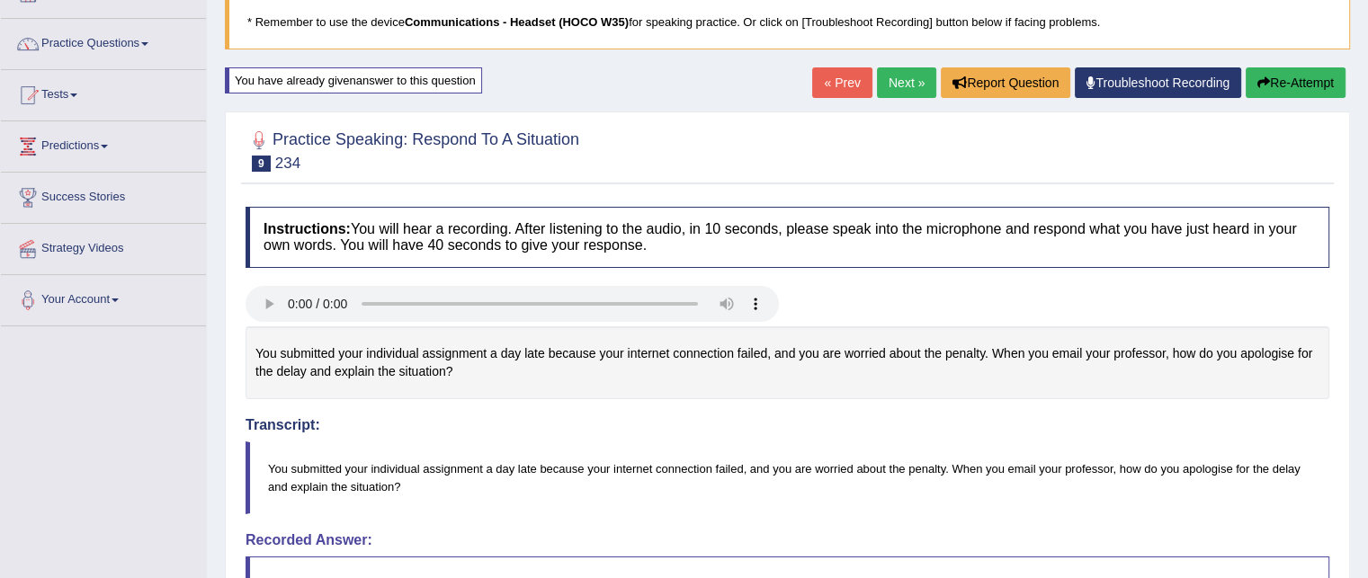
scroll to position [105, 0]
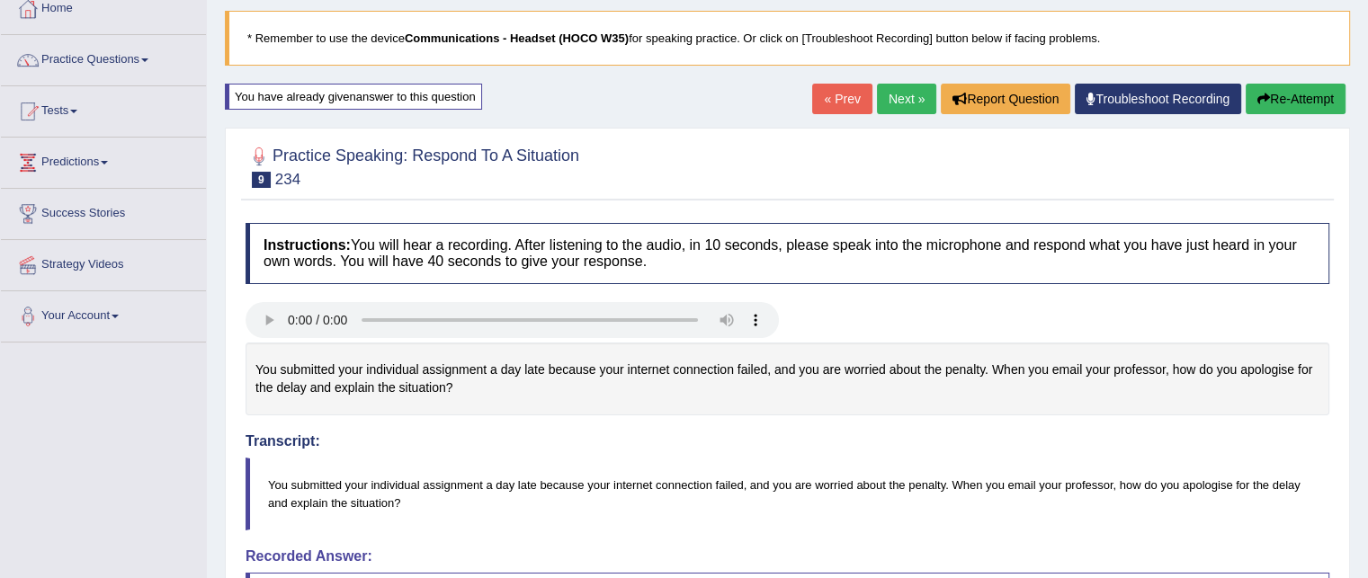
click at [910, 103] on link "Next »" at bounding box center [906, 99] width 59 height 31
